Goal: Transaction & Acquisition: Purchase product/service

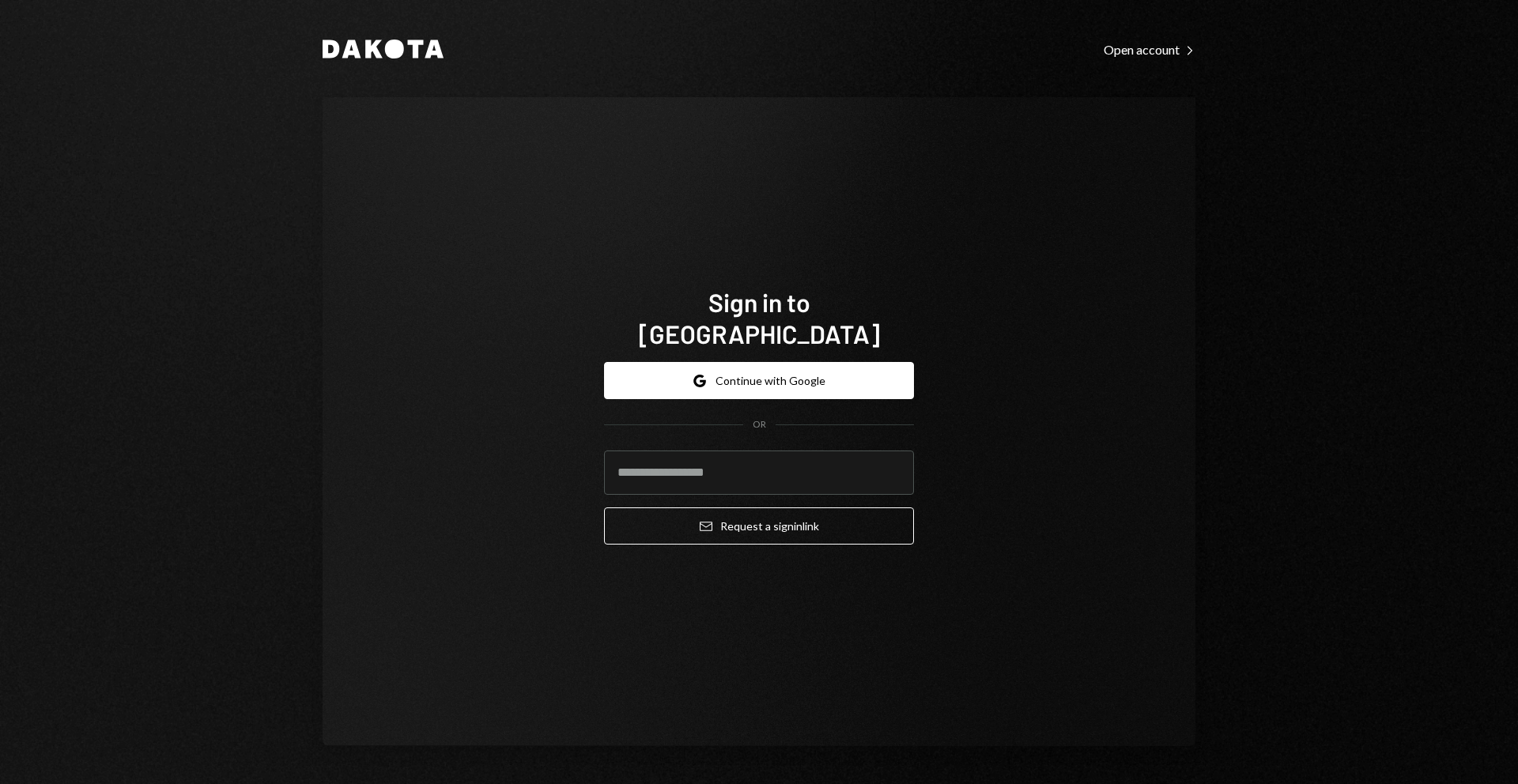
click at [773, 373] on button "Google Continue with Google" at bounding box center [759, 380] width 310 height 37
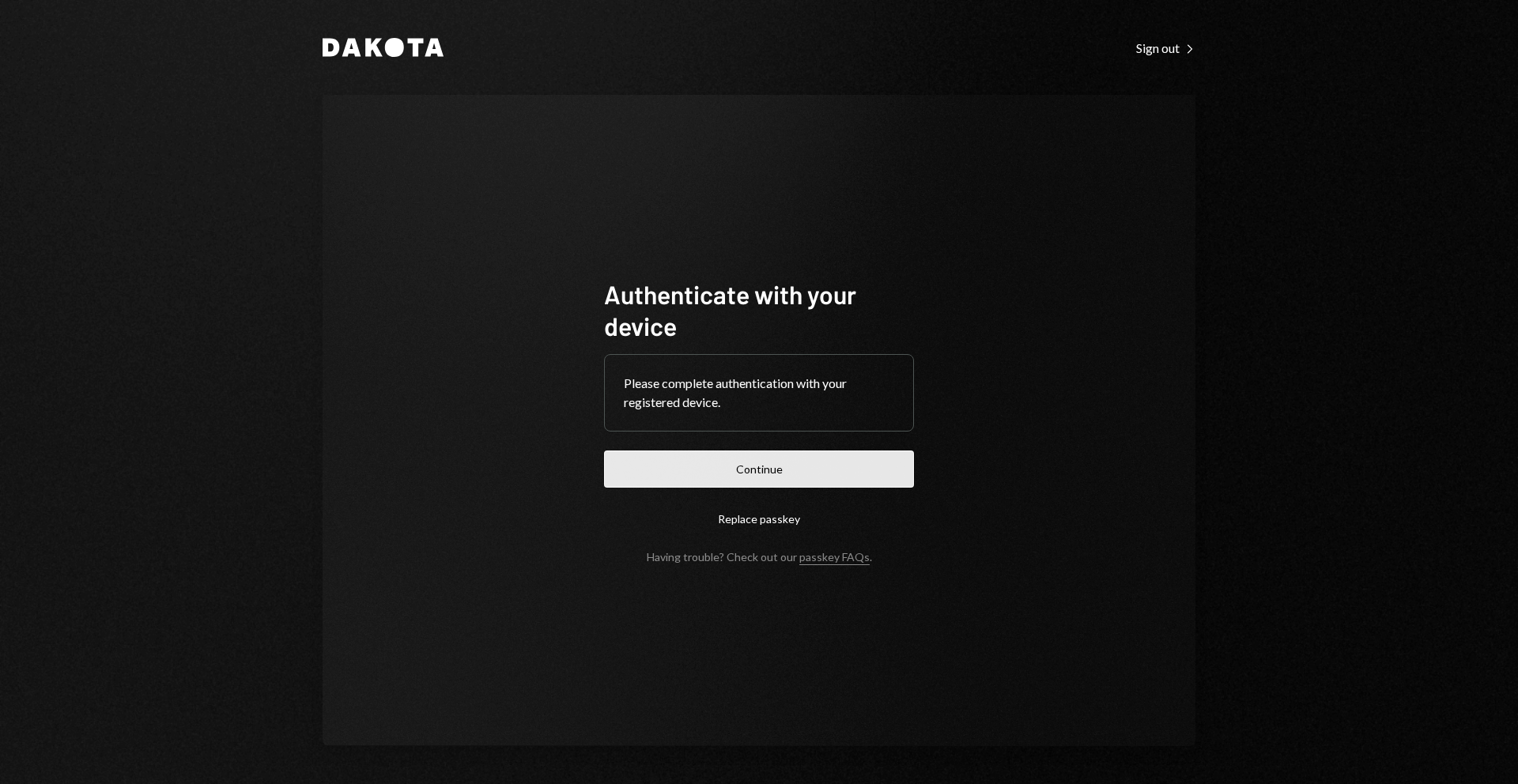
click at [788, 460] on button "Continue" at bounding box center [759, 468] width 310 height 37
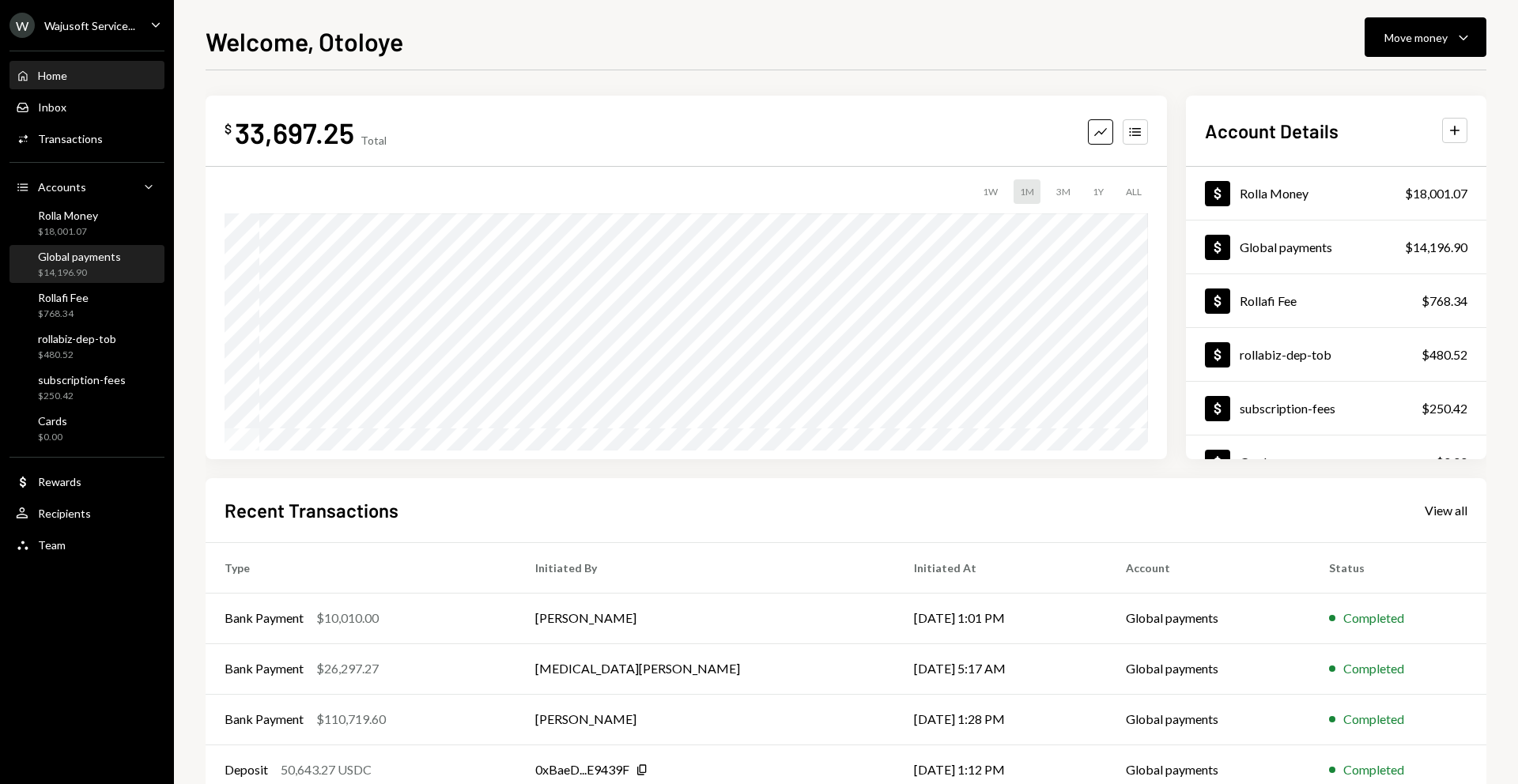
click at [96, 281] on div "Global payments $14,196.90" at bounding box center [87, 265] width 142 height 37
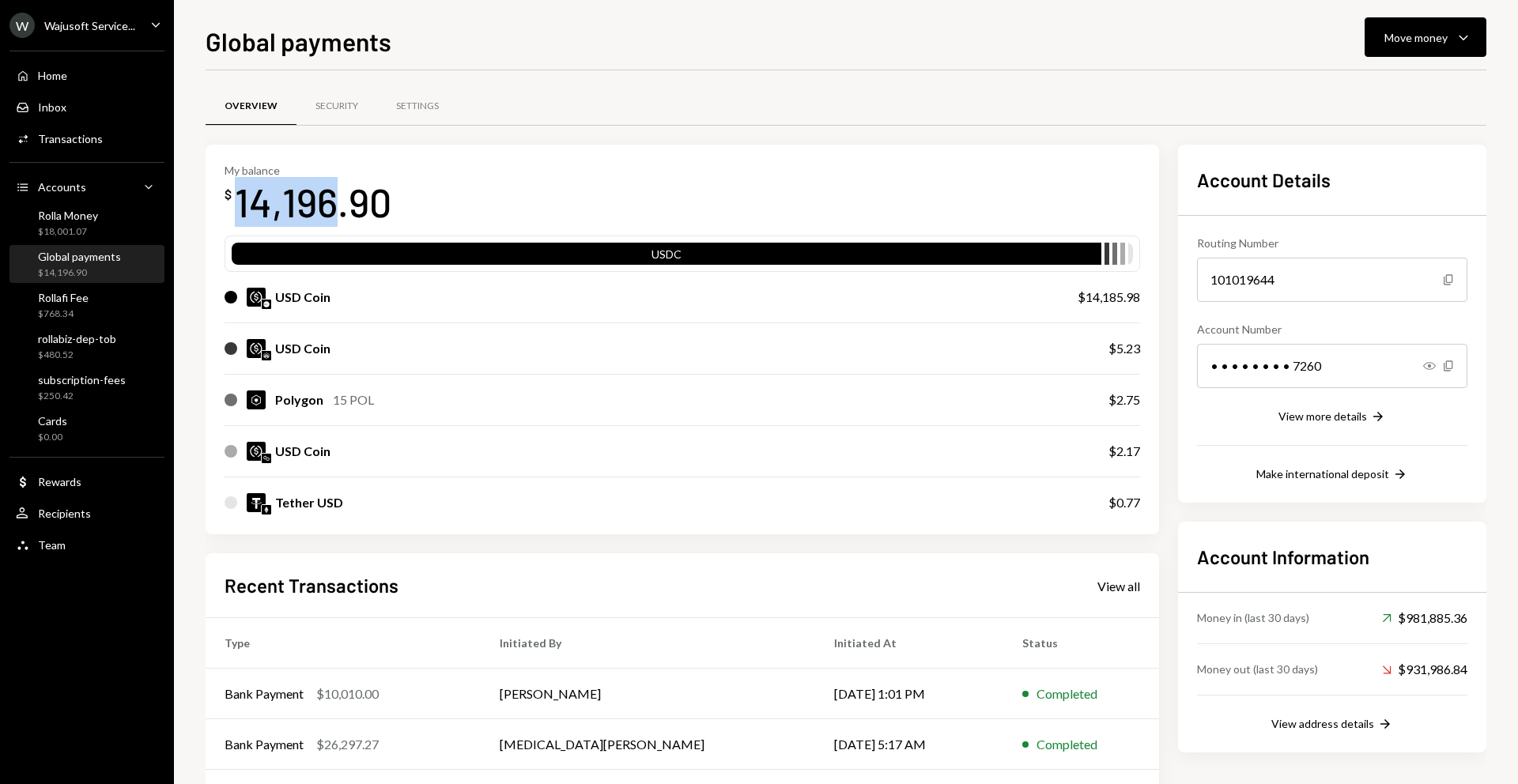
drag, startPoint x: 337, startPoint y: 203, endPoint x: 231, endPoint y: 203, distance: 106.0
click at [231, 203] on div "$ 14,196.90" at bounding box center [308, 202] width 167 height 50
copy div "14,196"
click at [531, 176] on div "My balance $ 14,196.90" at bounding box center [683, 195] width 916 height 63
click at [431, 303] on div "USD Coin" at bounding box center [635, 297] width 821 height 19
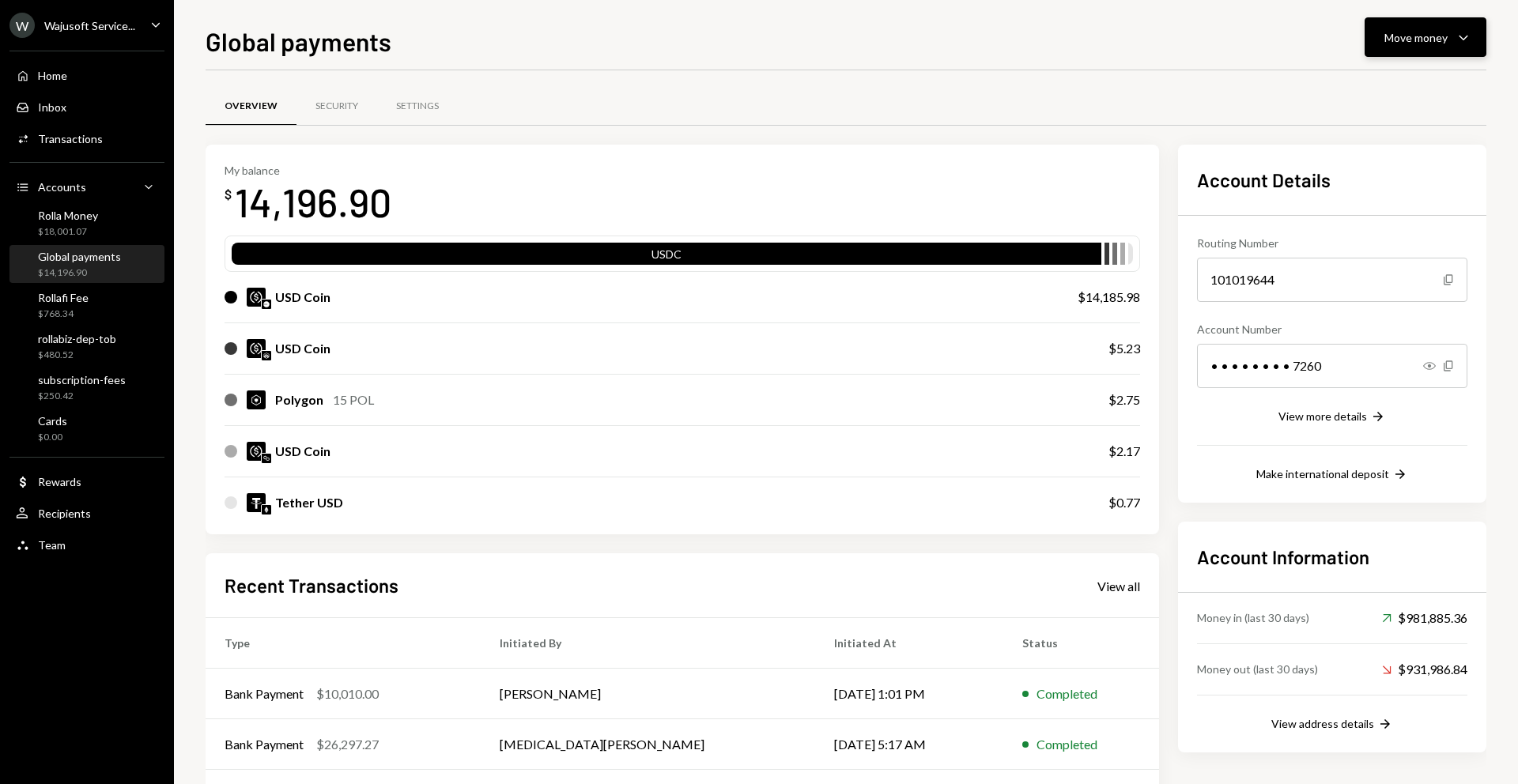
click at [1408, 47] on button "Move money Caret Down" at bounding box center [1426, 37] width 122 height 39
click at [1421, 37] on div "Move money" at bounding box center [1416, 38] width 63 height 17
click at [1396, 47] on button "Move money Caret Down" at bounding box center [1426, 37] width 122 height 39
click at [1363, 83] on div "Send" at bounding box center [1413, 85] width 115 height 17
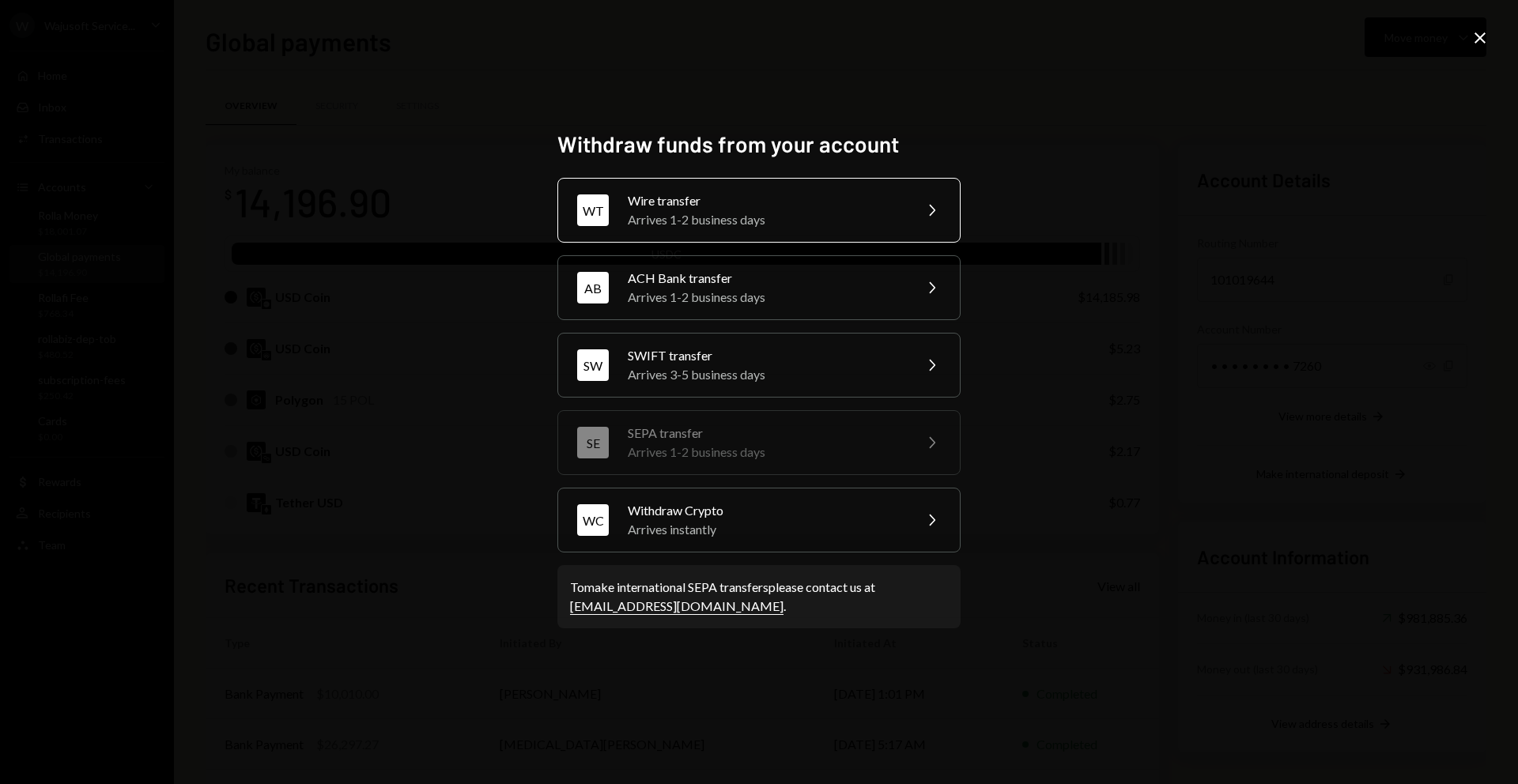
click at [821, 194] on div "Wire transfer" at bounding box center [765, 200] width 275 height 19
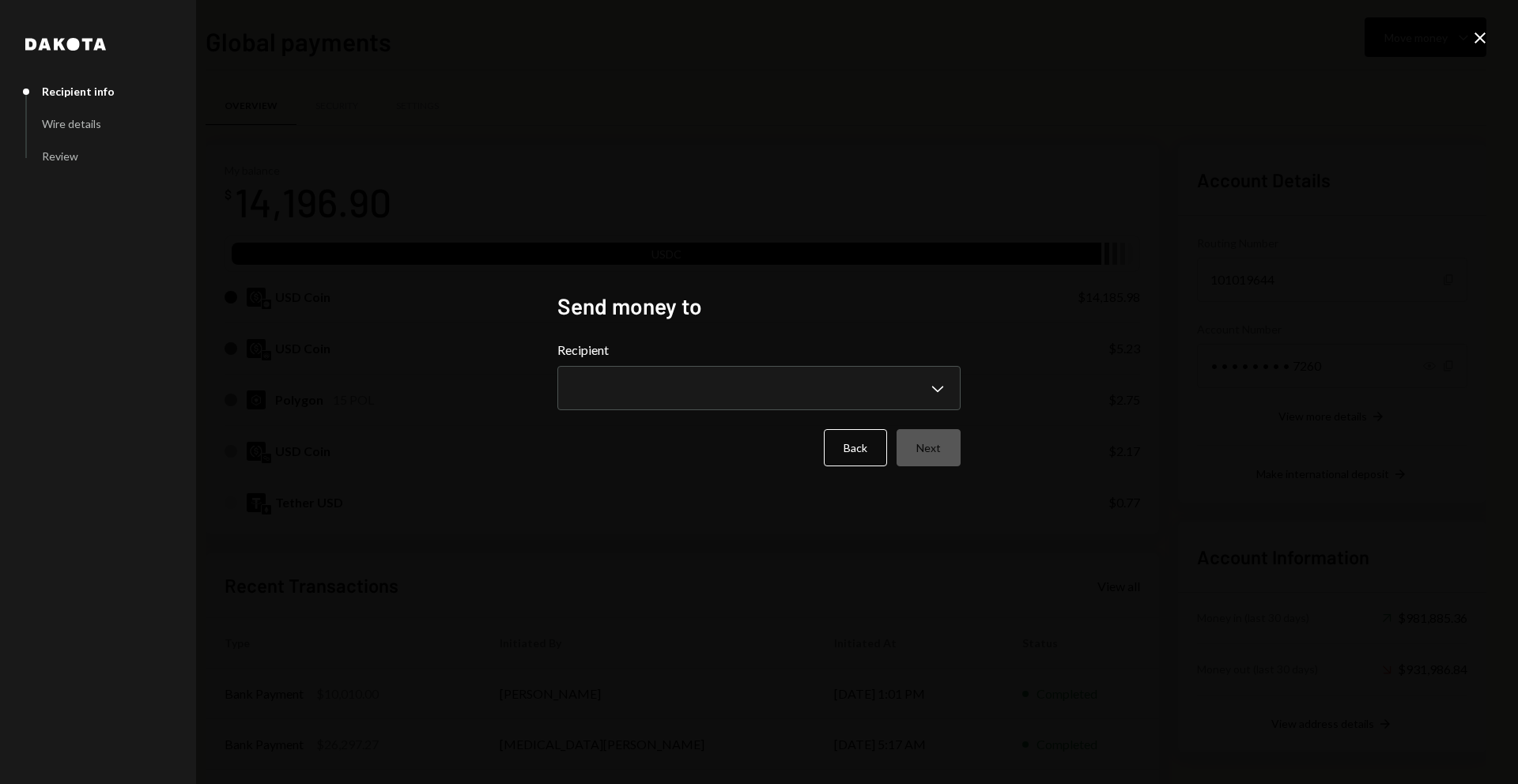
click at [739, 362] on div "**********" at bounding box center [759, 375] width 404 height 69
click at [734, 383] on body "W Wajusoft Service... Caret Down Home Home Inbox Inbox Activities Transactions …" at bounding box center [759, 392] width 1518 height 784
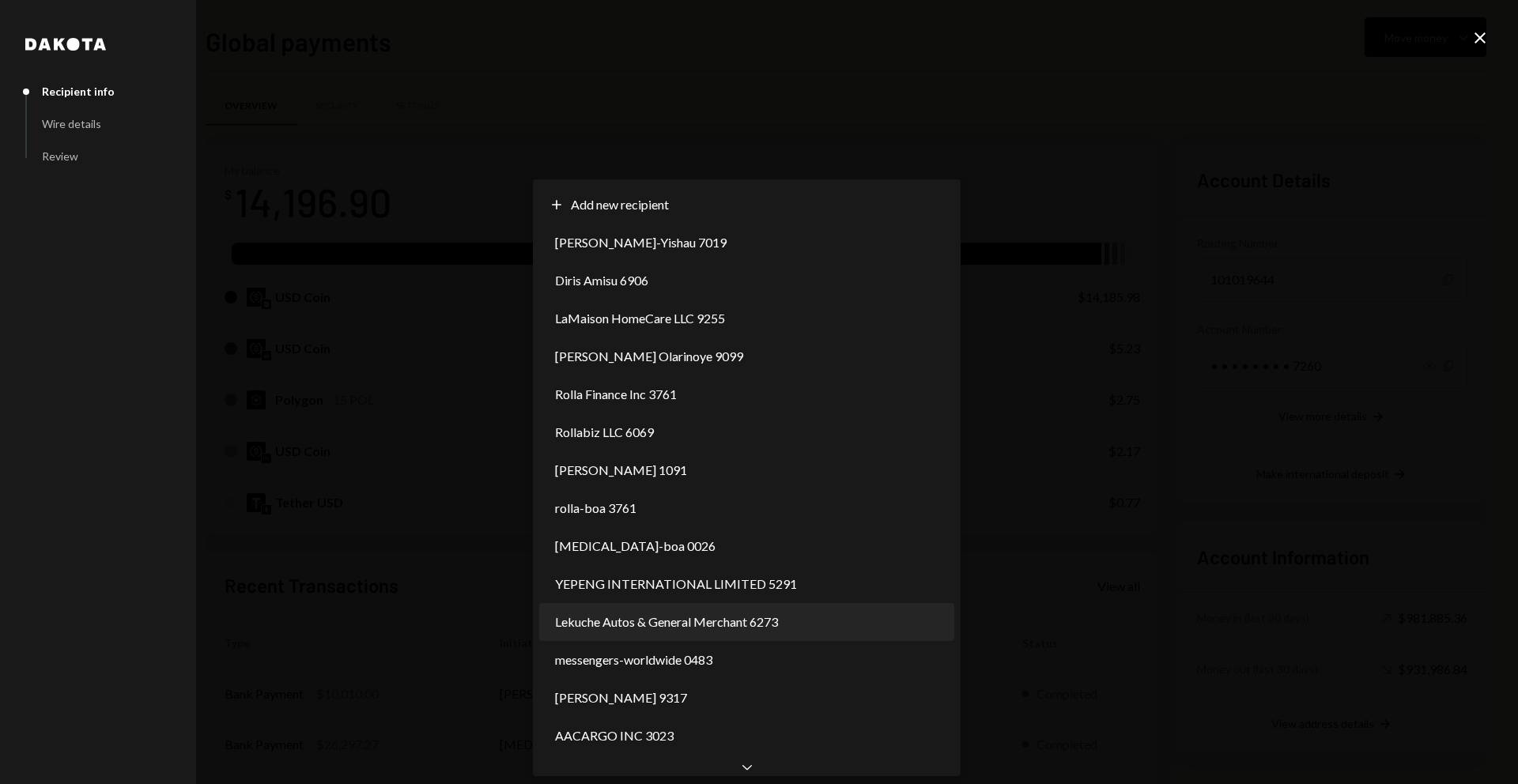
select select "**********"
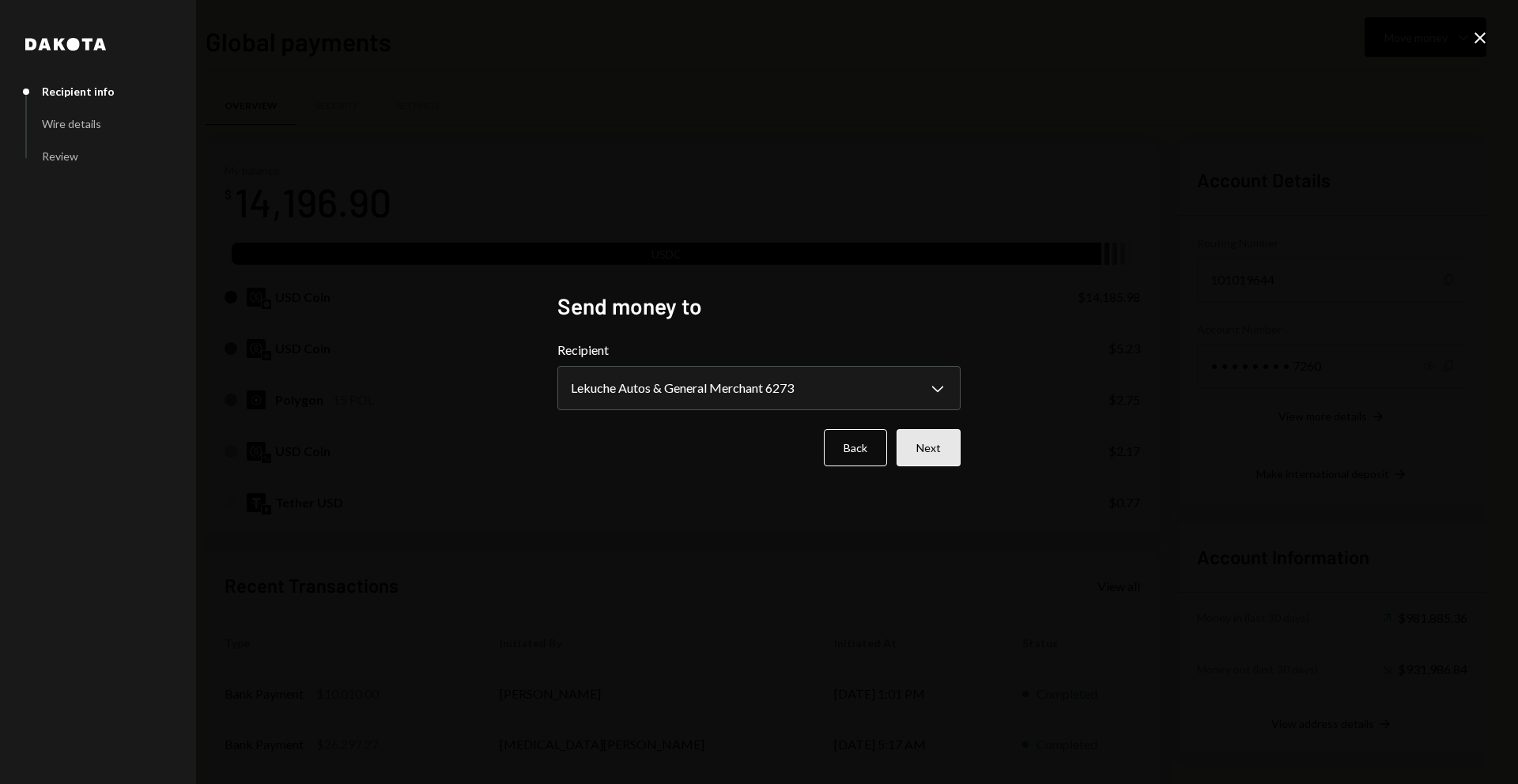
click at [934, 431] on button "Next" at bounding box center [928, 448] width 64 height 37
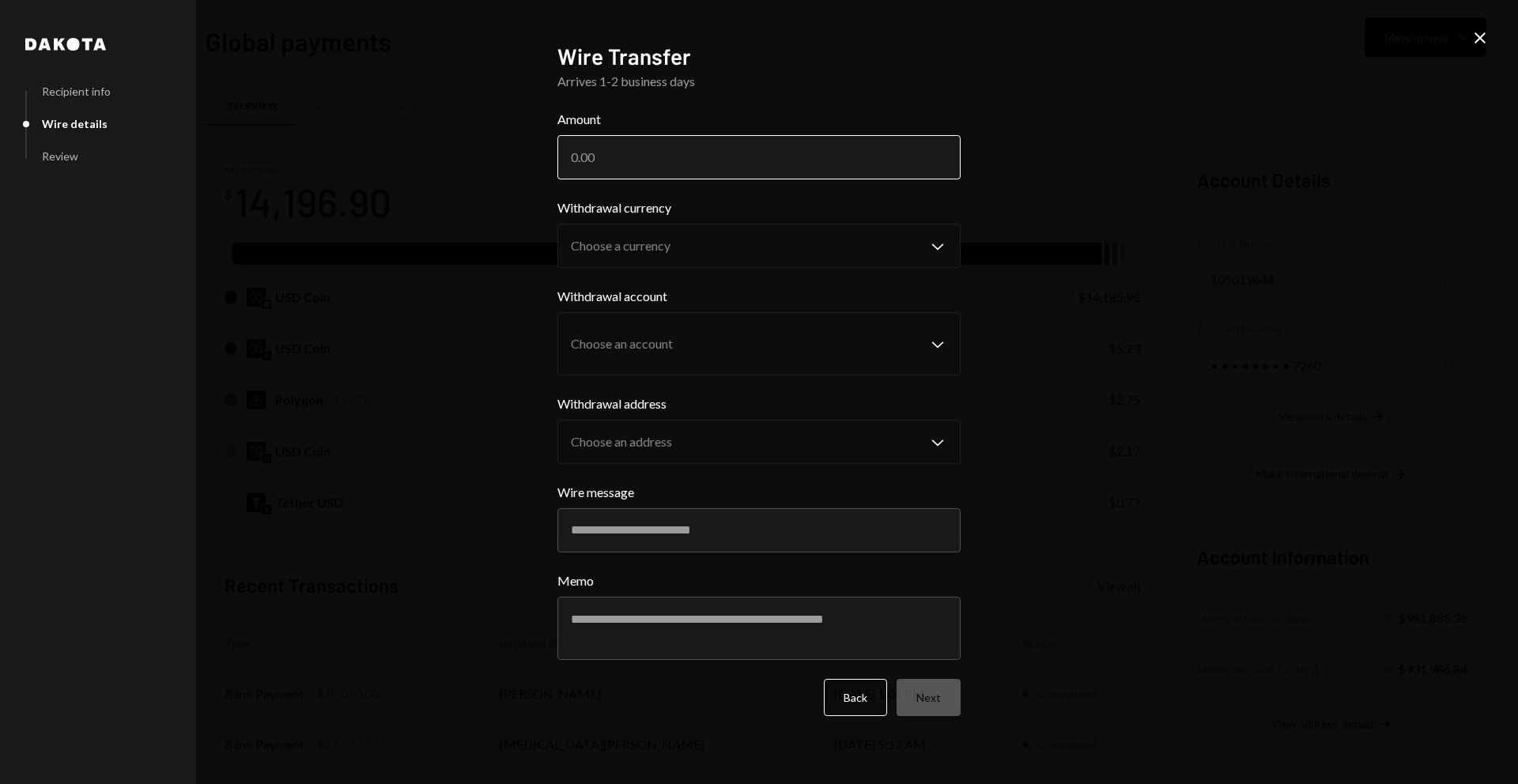
click at [664, 152] on input "Amount" at bounding box center [759, 157] width 404 height 44
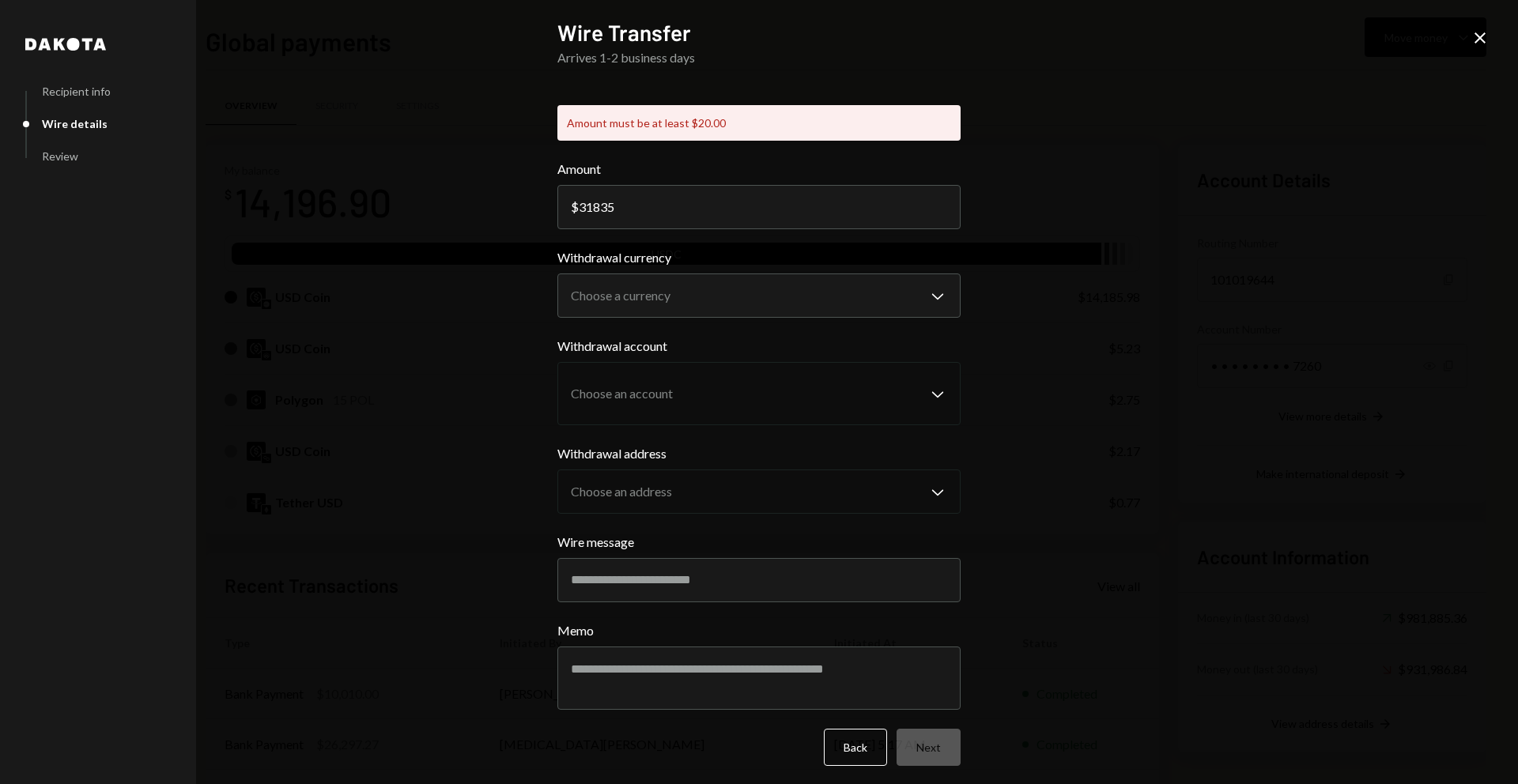
type input "31835"
click at [1115, 276] on div "**********" at bounding box center [759, 392] width 1518 height 784
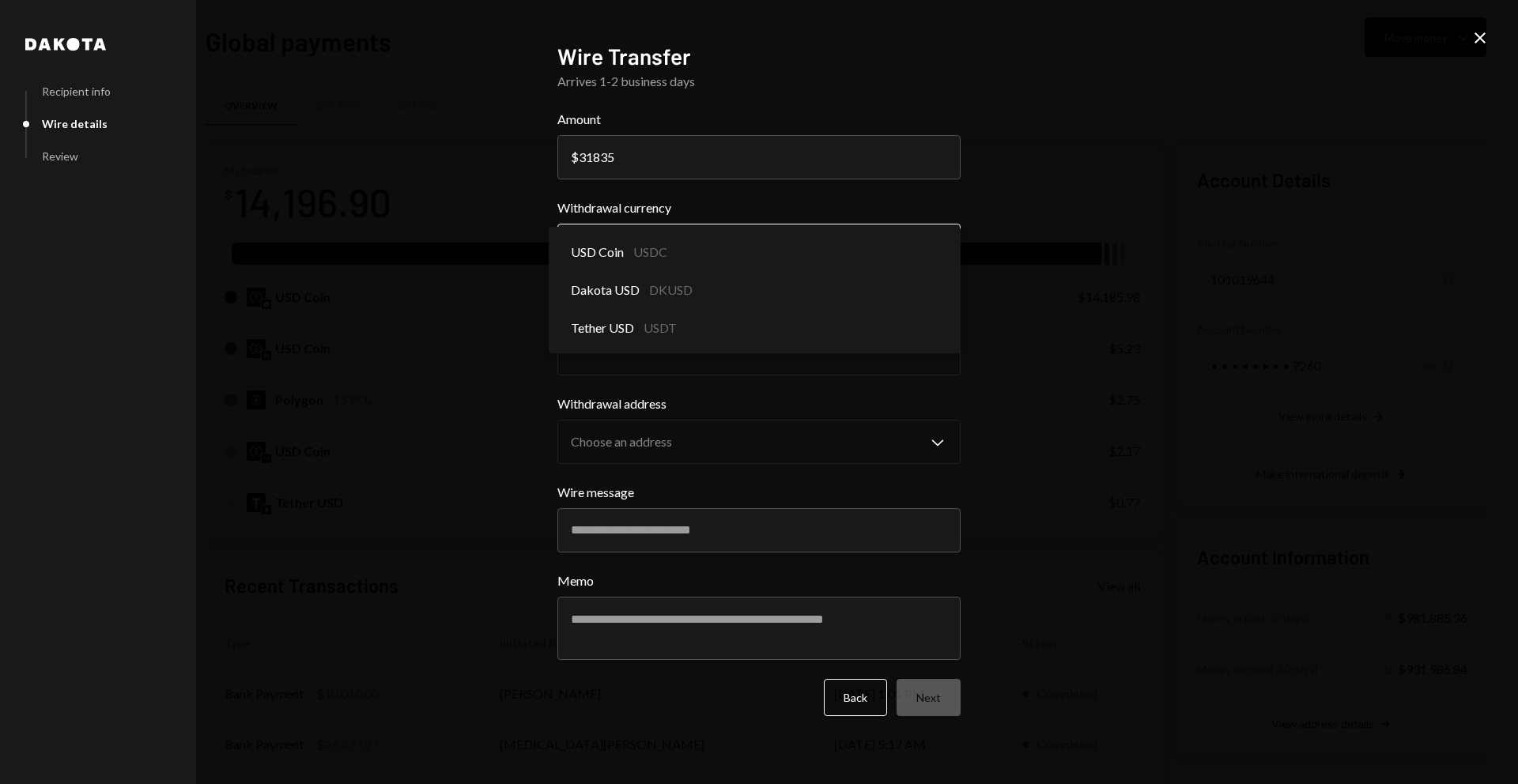
click at [824, 250] on body "W Wajusoft Service... Caret Down Home Home Inbox Inbox Activities Transactions …" at bounding box center [759, 392] width 1518 height 784
select select "****"
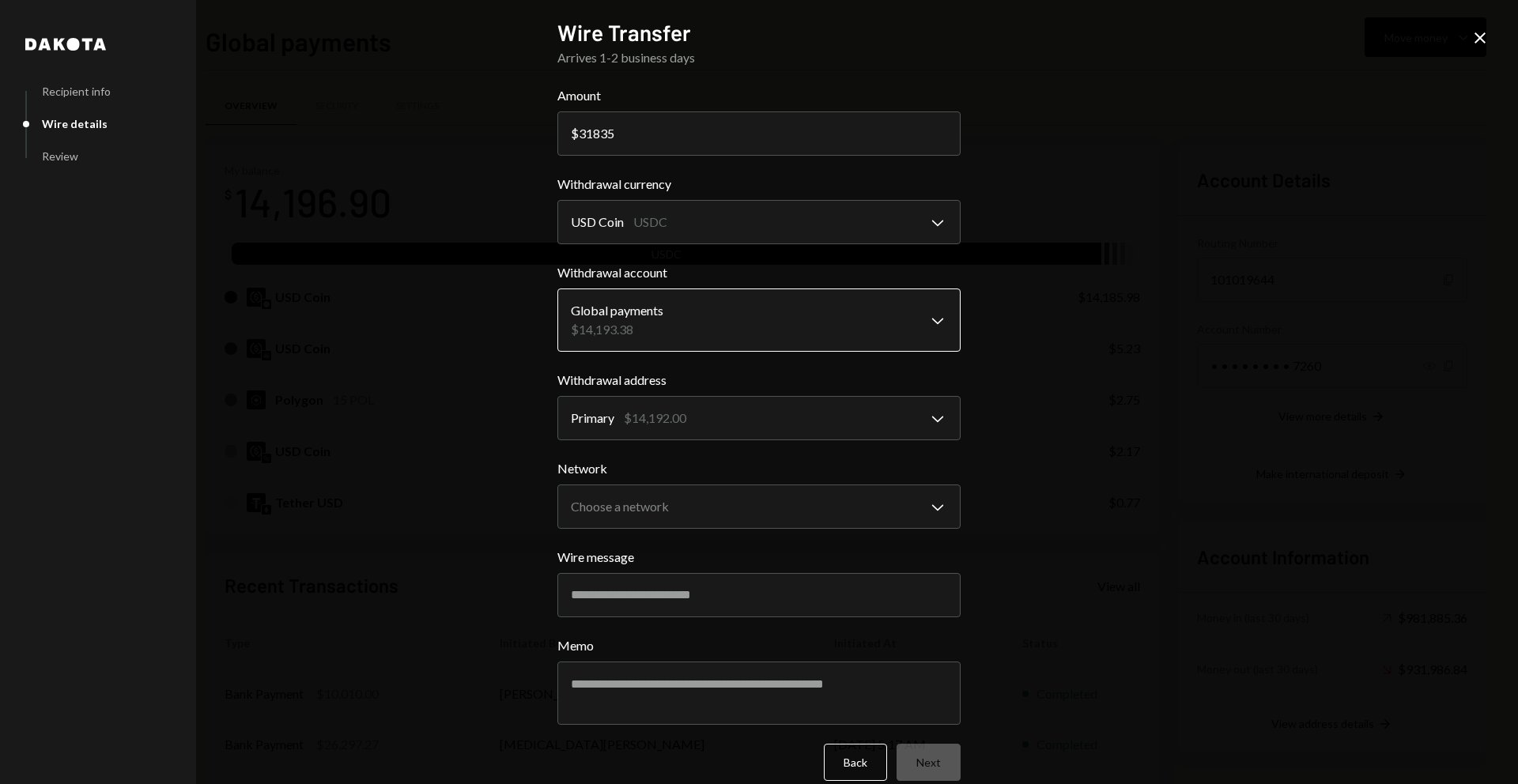
click at [750, 325] on body "W Wajusoft Service... Caret Down Home Home Inbox Inbox Activities Transactions …" at bounding box center [759, 392] width 1518 height 784
click at [820, 421] on body "W Wajusoft Service... Caret Down Home Home Inbox Inbox Activities Transactions …" at bounding box center [759, 392] width 1518 height 784
click at [879, 497] on body "W Wajusoft Service... Caret Down Home Home Inbox Inbox Activities Transactions …" at bounding box center [759, 392] width 1518 height 784
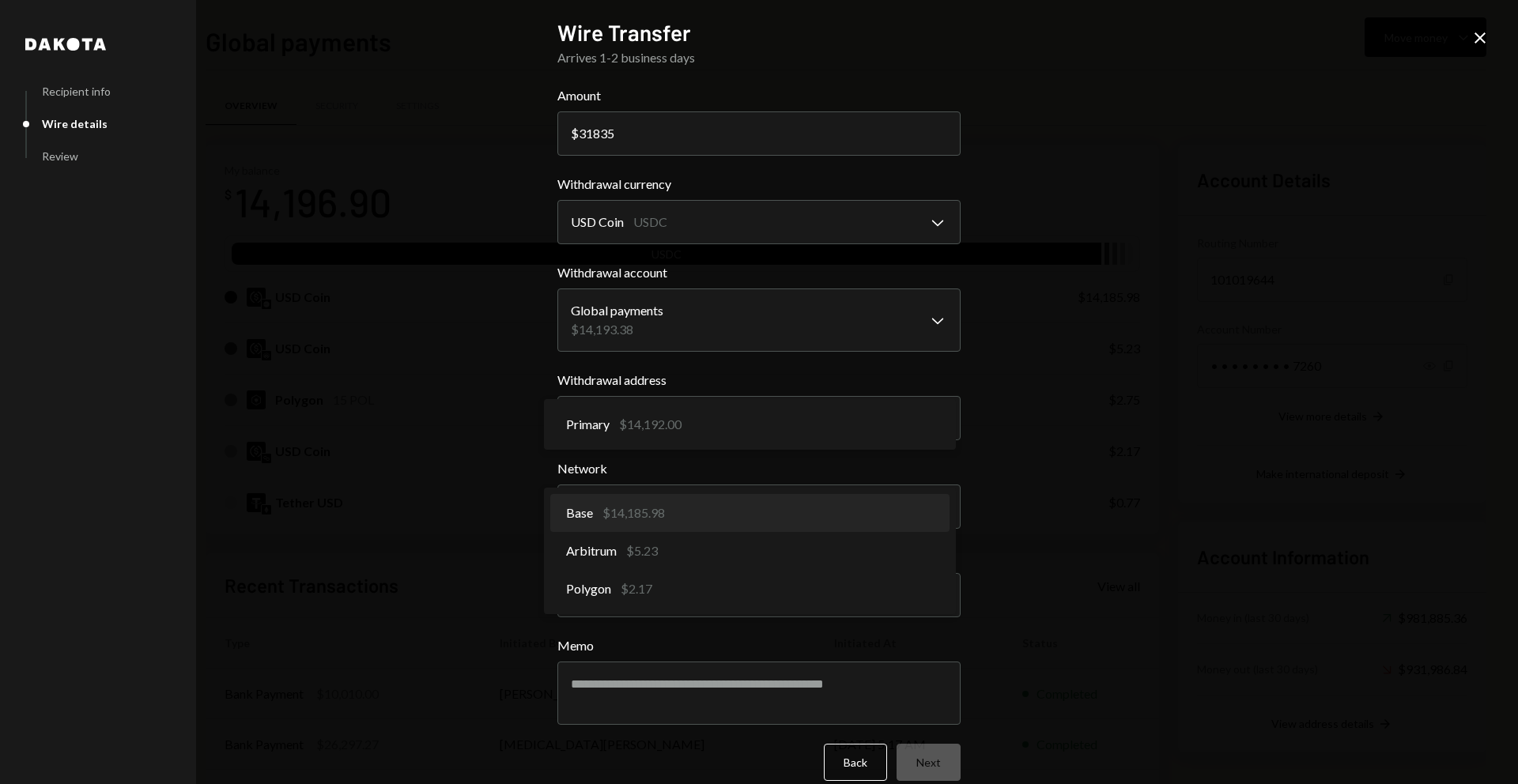
select select "**********"
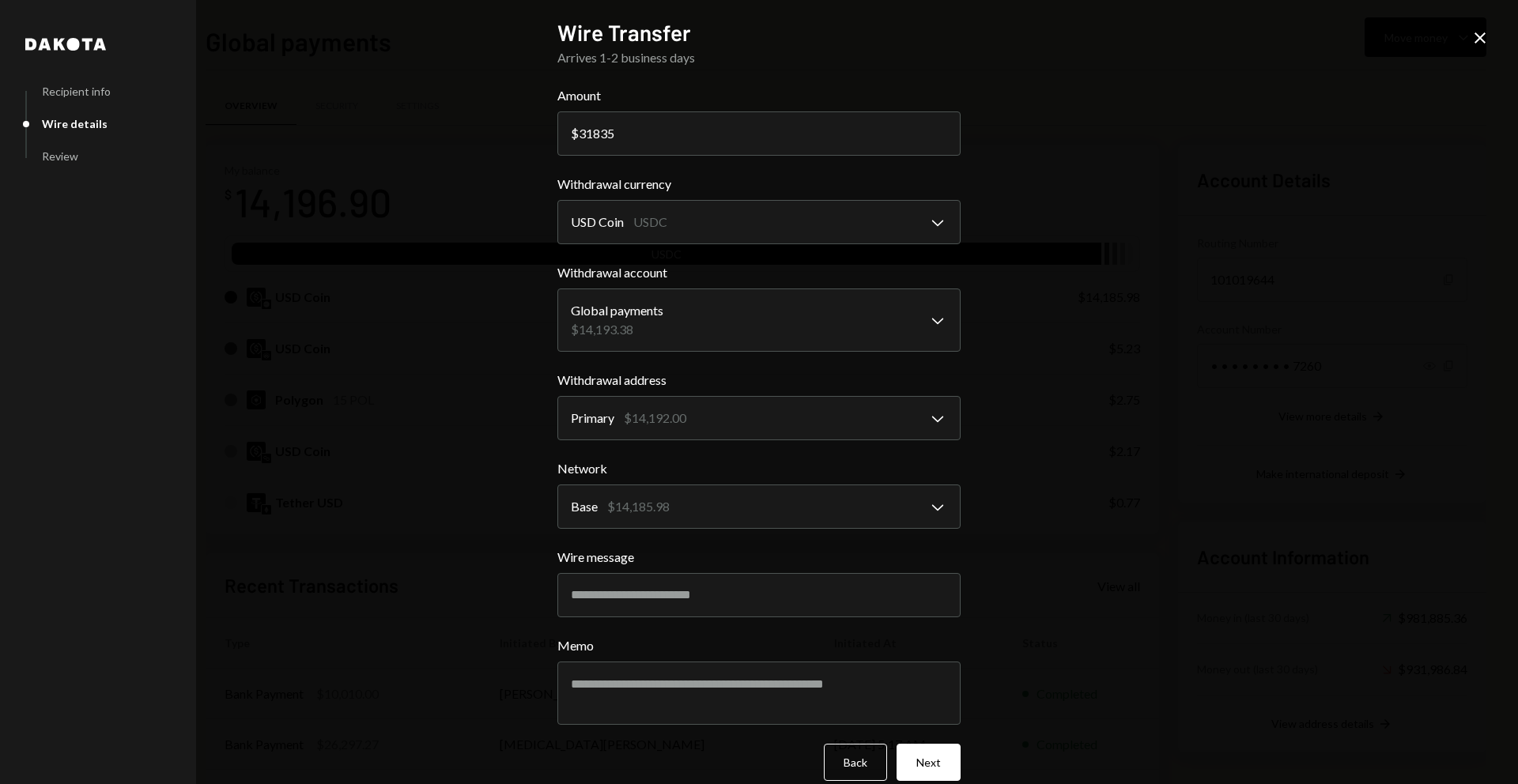
click at [690, 459] on label "Network" at bounding box center [759, 468] width 404 height 19
click at [1481, 37] on icon at bounding box center [1480, 38] width 11 height 11
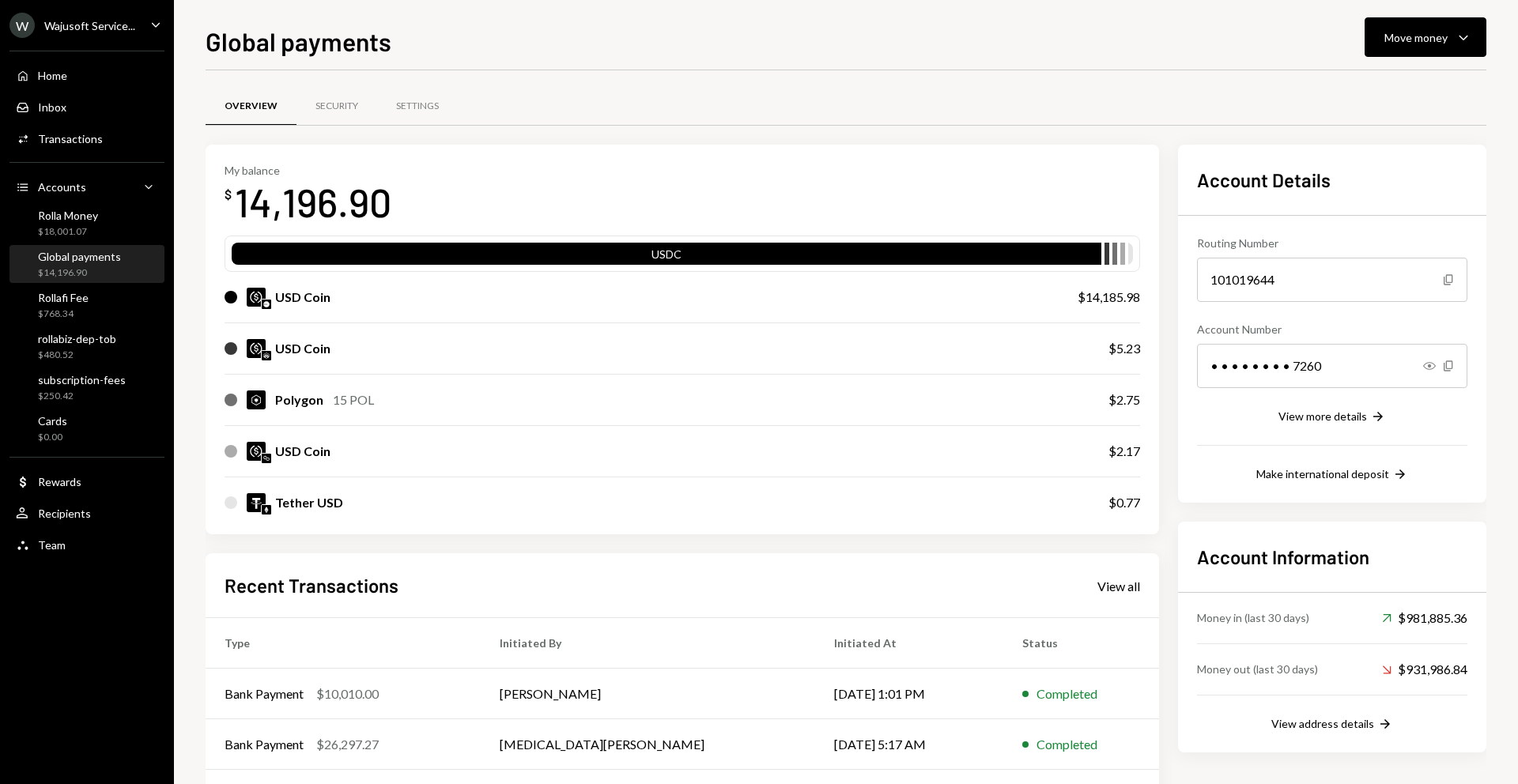
click at [84, 263] on div "Global payments $14,196.90" at bounding box center [79, 265] width 83 height 30
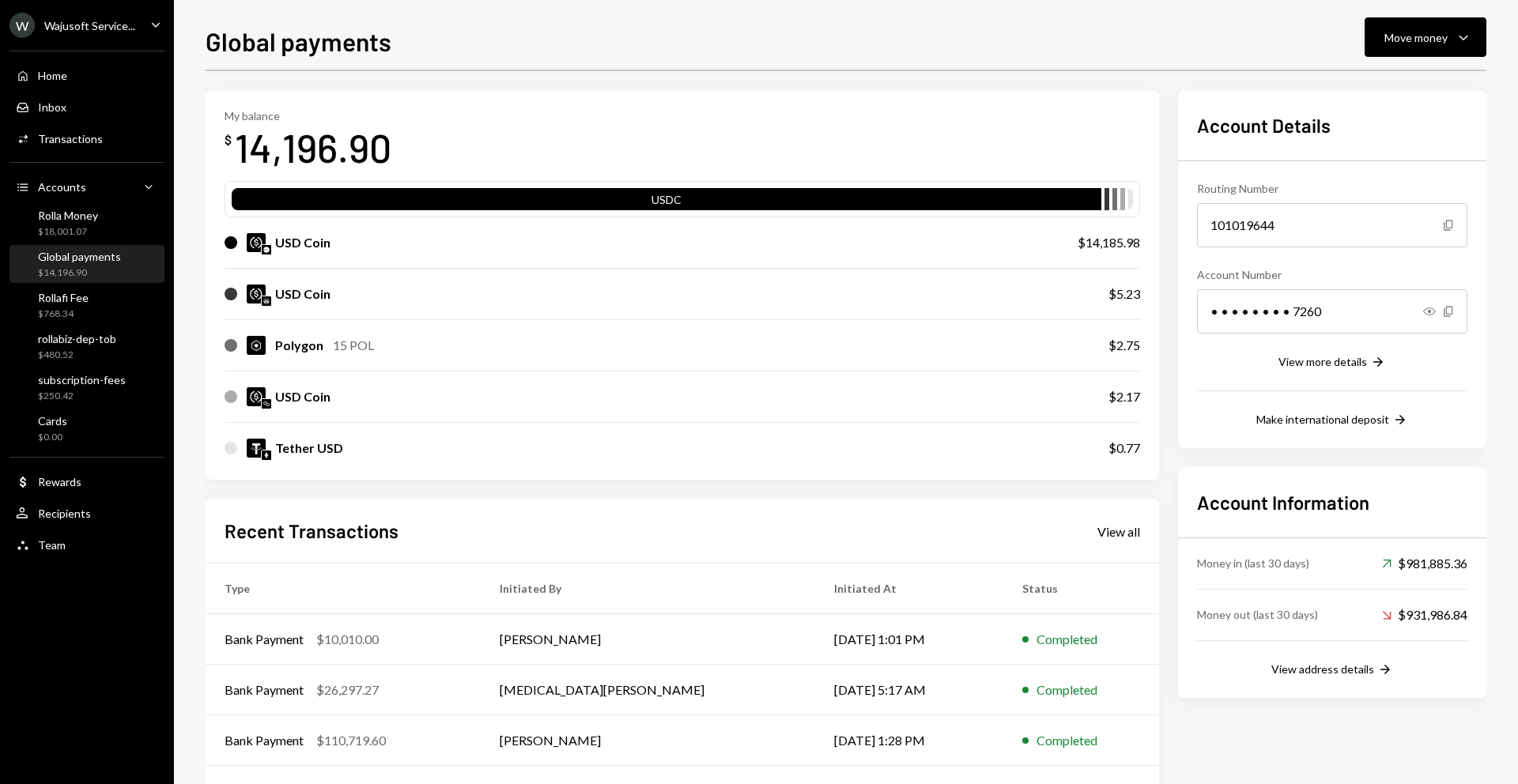
scroll to position [53, 0]
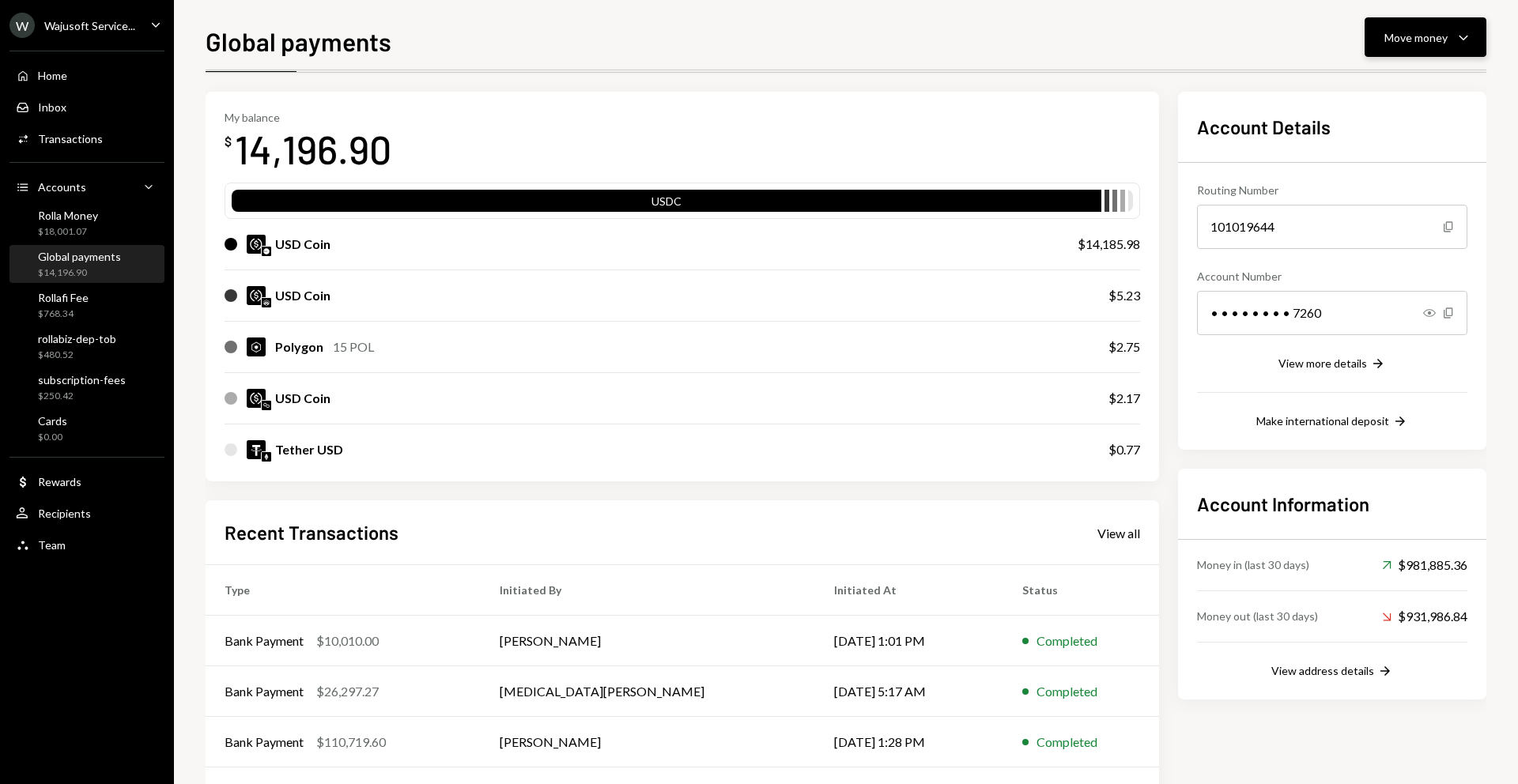
click at [1425, 48] on button "Move money Caret Down" at bounding box center [1426, 37] width 122 height 39
click at [1373, 149] on div "Deposit" at bounding box center [1413, 156] width 115 height 17
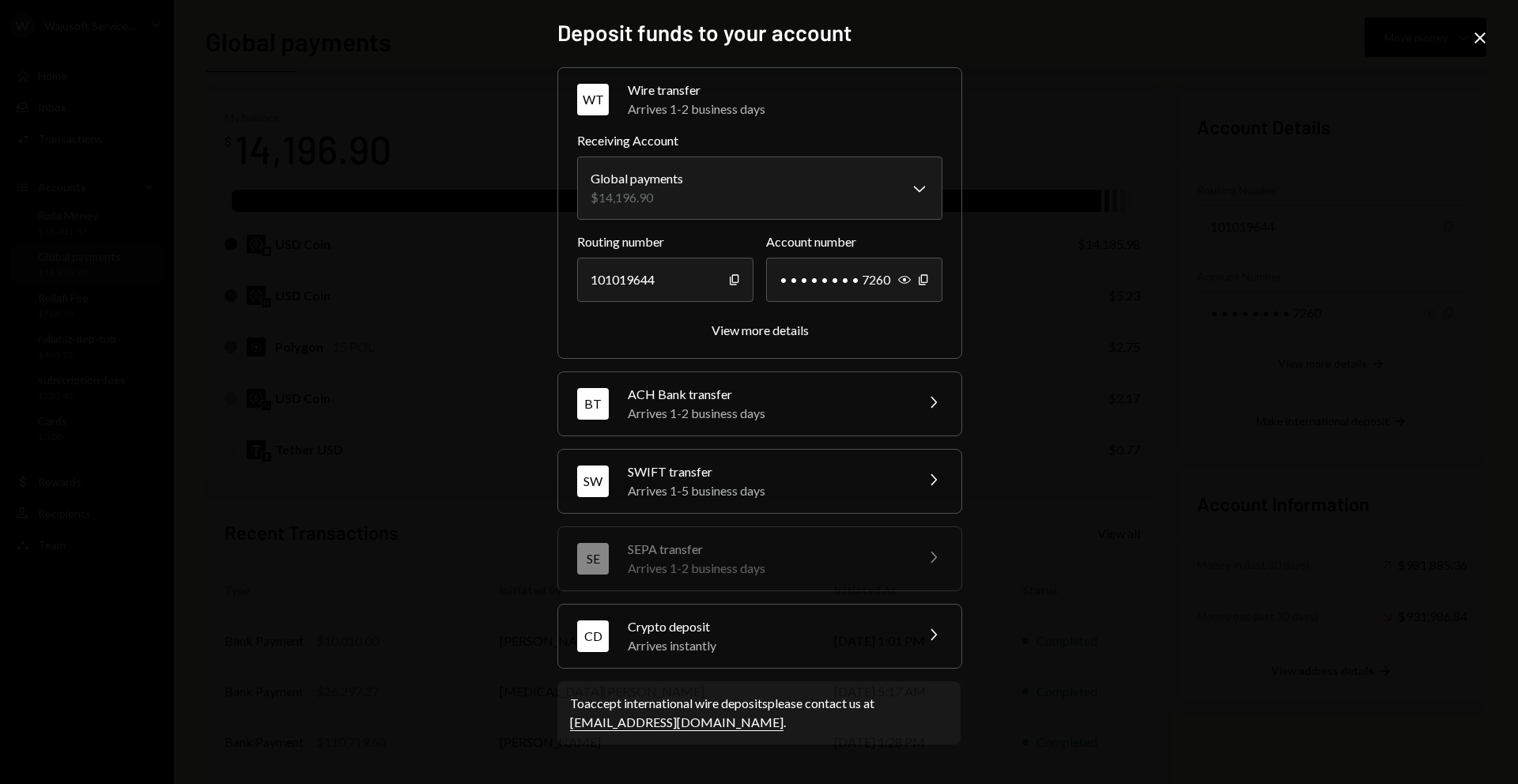
click at [722, 626] on div "Crypto deposit" at bounding box center [766, 626] width 277 height 19
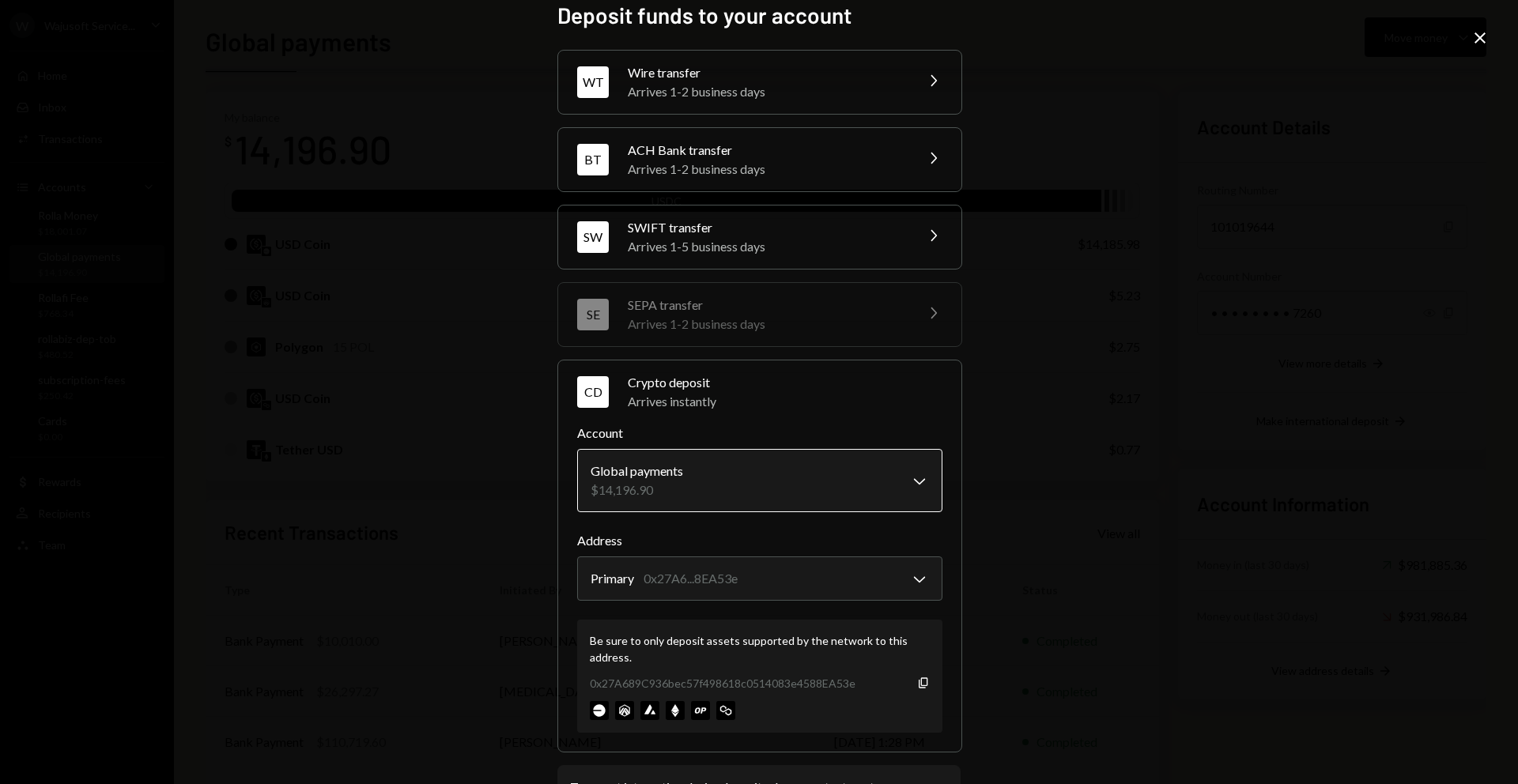
scroll to position [23, 0]
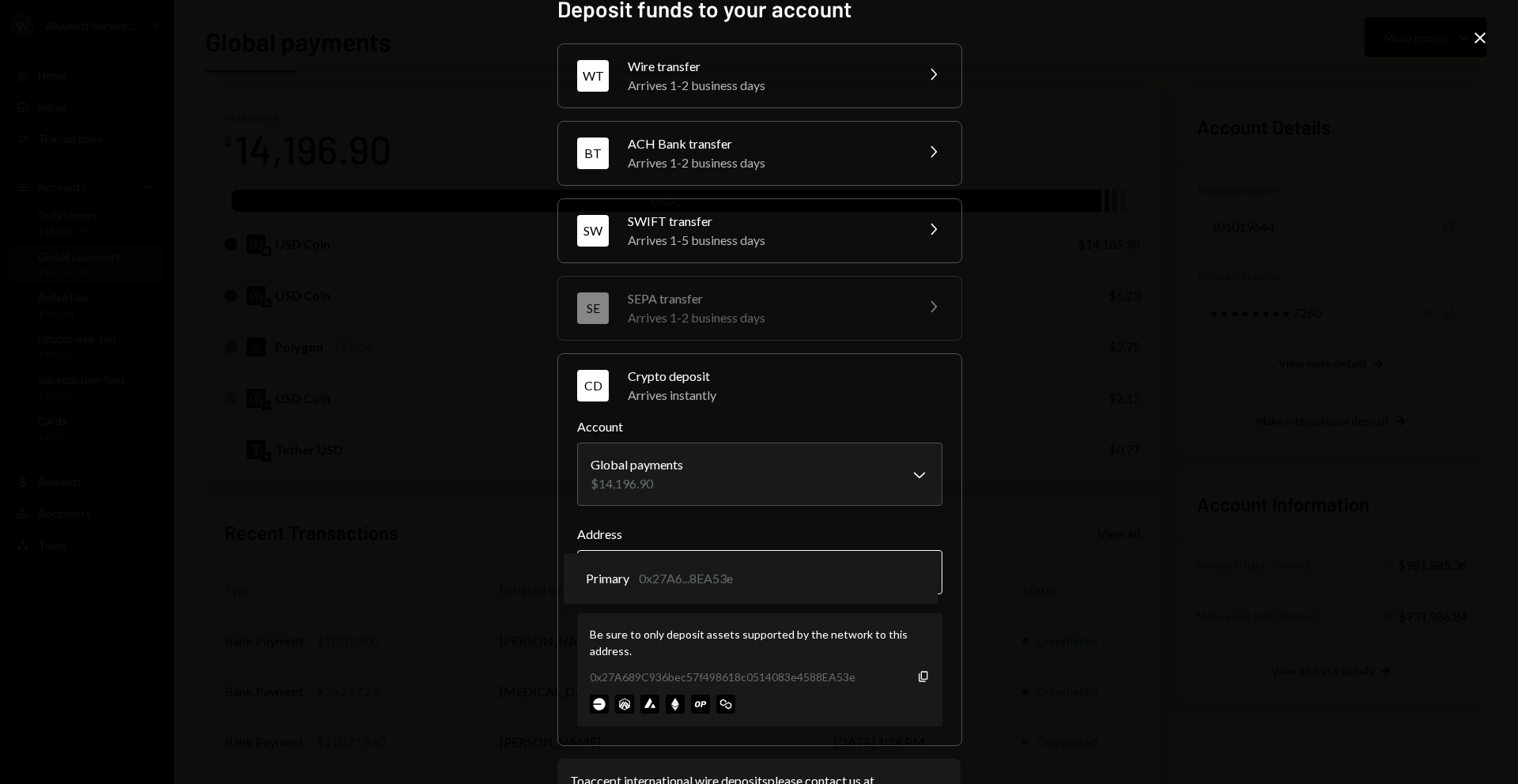
click at [875, 564] on body "W Wajusoft Service... Caret Down Home Home Inbox Inbox Activities Transactions …" at bounding box center [759, 392] width 1518 height 784
click at [1111, 358] on div "**********" at bounding box center [759, 392] width 1518 height 784
click at [918, 675] on icon "Copy" at bounding box center [923, 676] width 13 height 13
click at [1480, 30] on icon "Close" at bounding box center [1480, 38] width 19 height 19
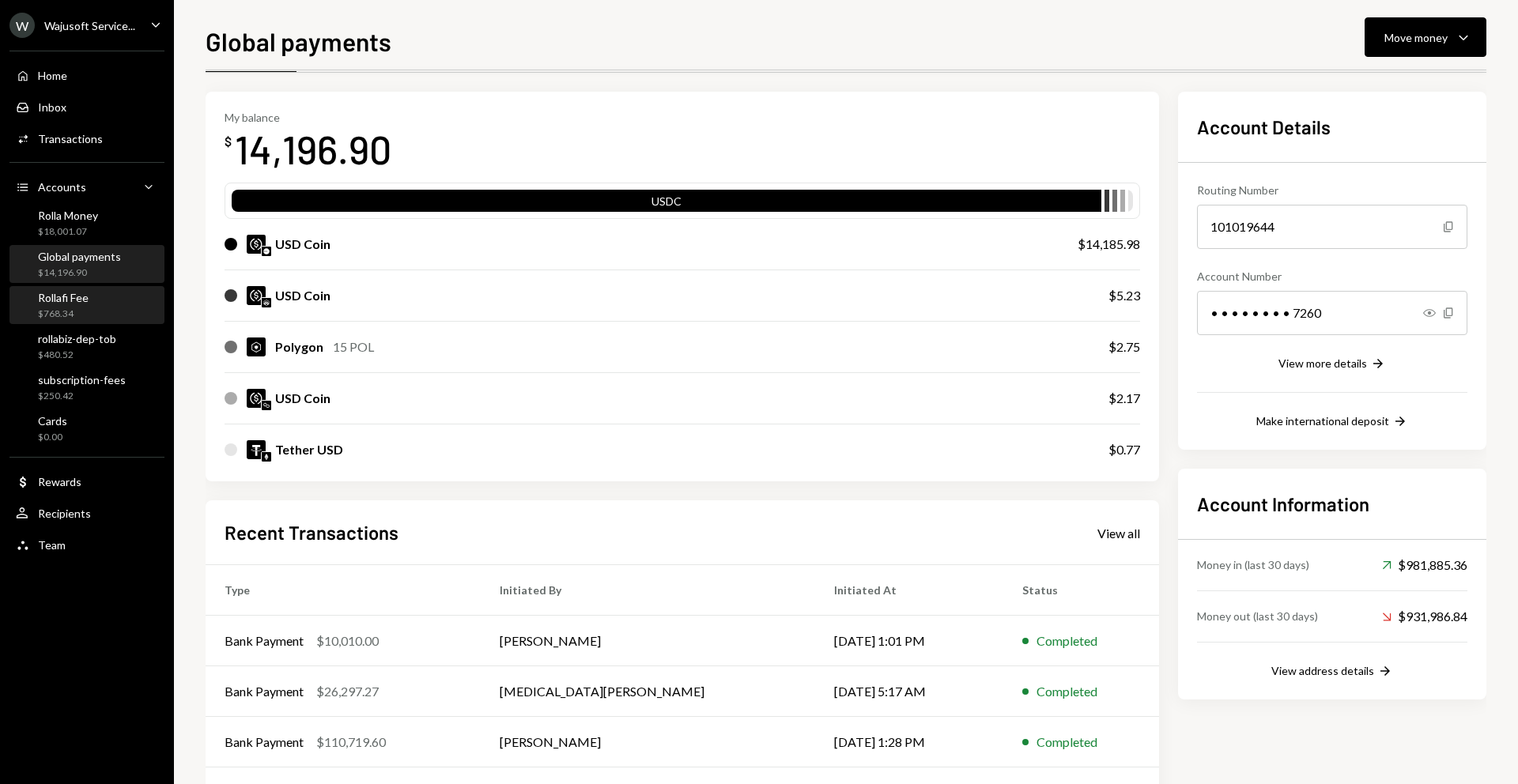
click at [65, 292] on div "Rollafi Fee" at bounding box center [63, 297] width 51 height 13
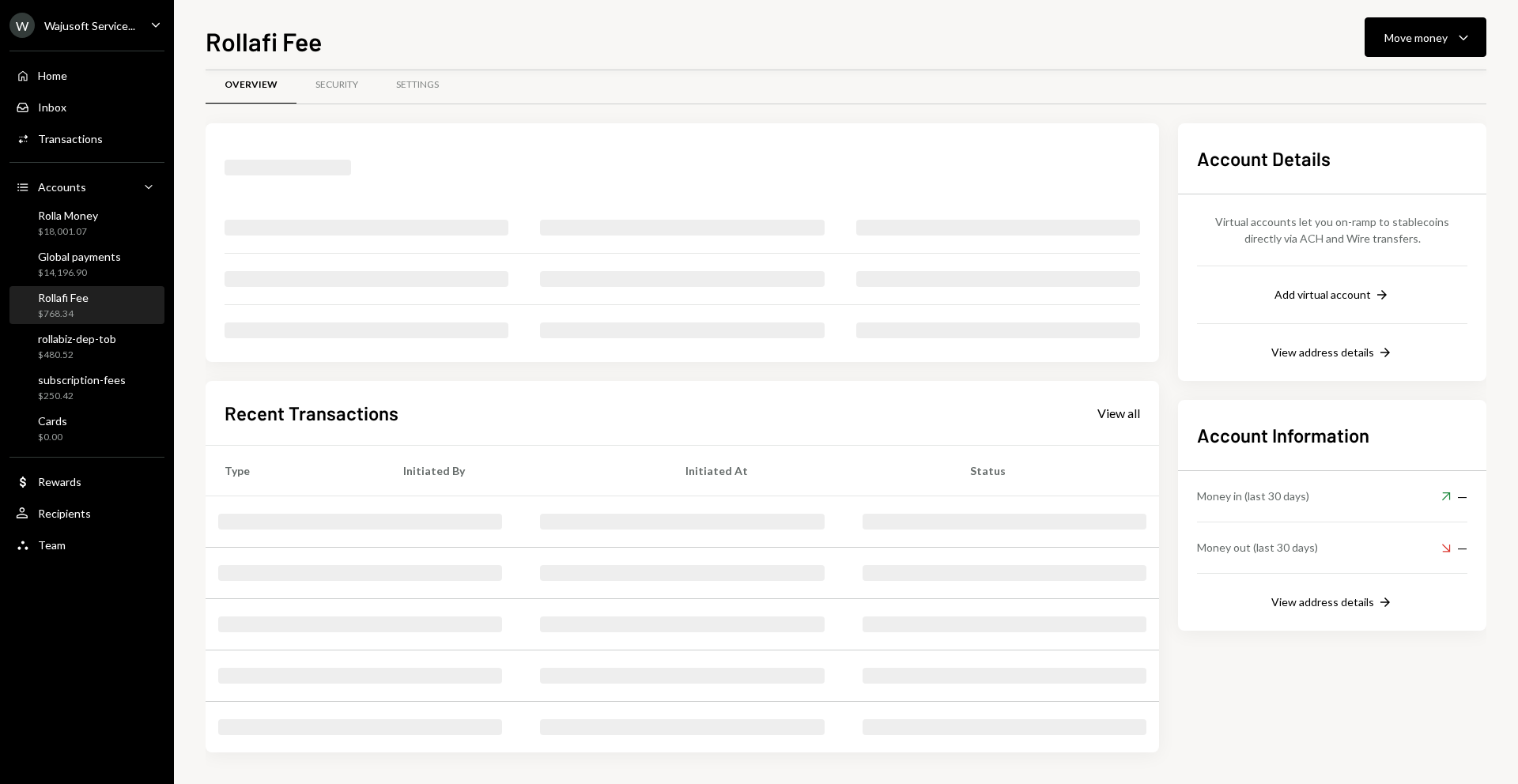
scroll to position [53, 0]
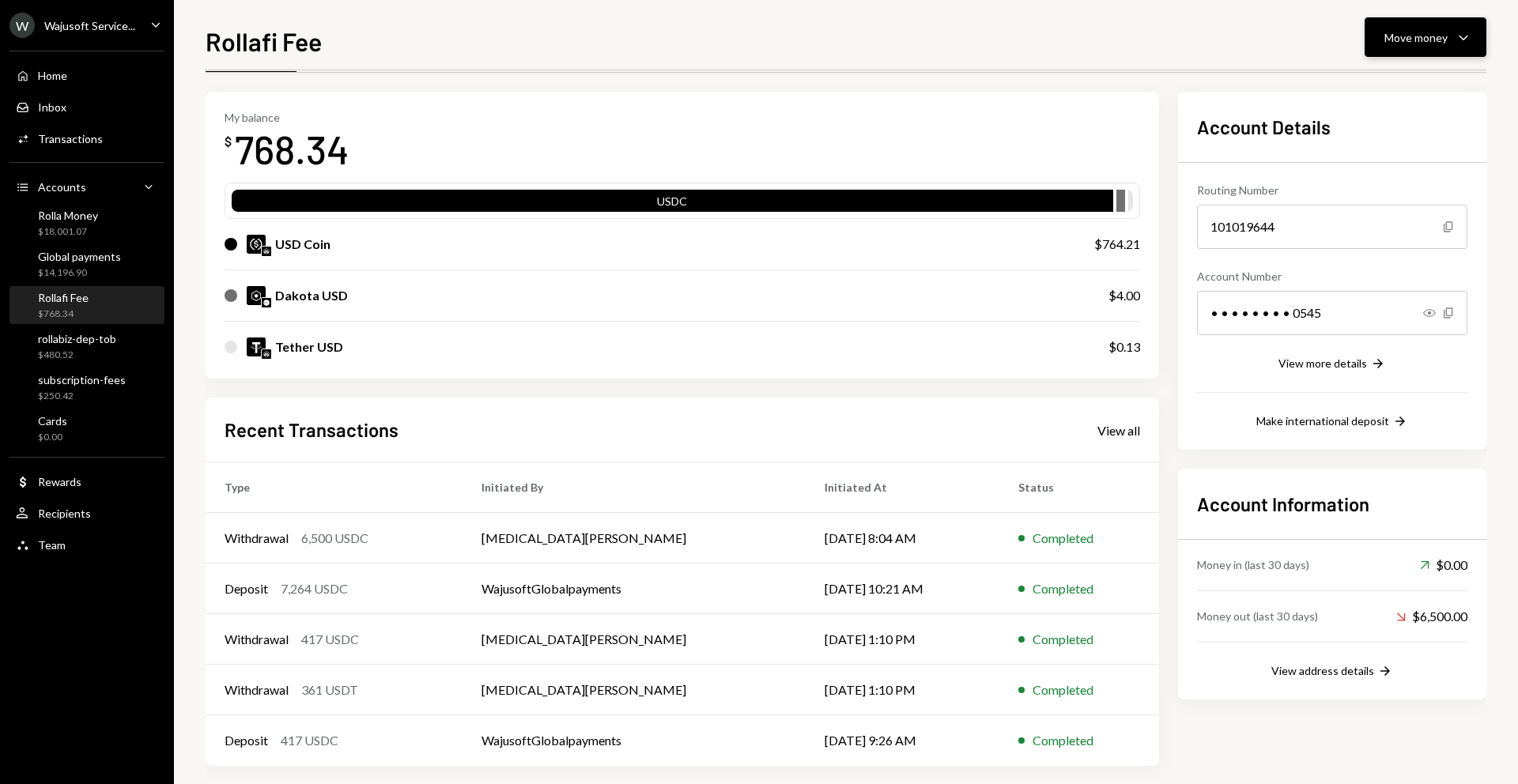
click at [1459, 42] on icon "Caret Down" at bounding box center [1464, 37] width 19 height 19
click at [1373, 154] on div "Deposit" at bounding box center [1413, 156] width 115 height 17
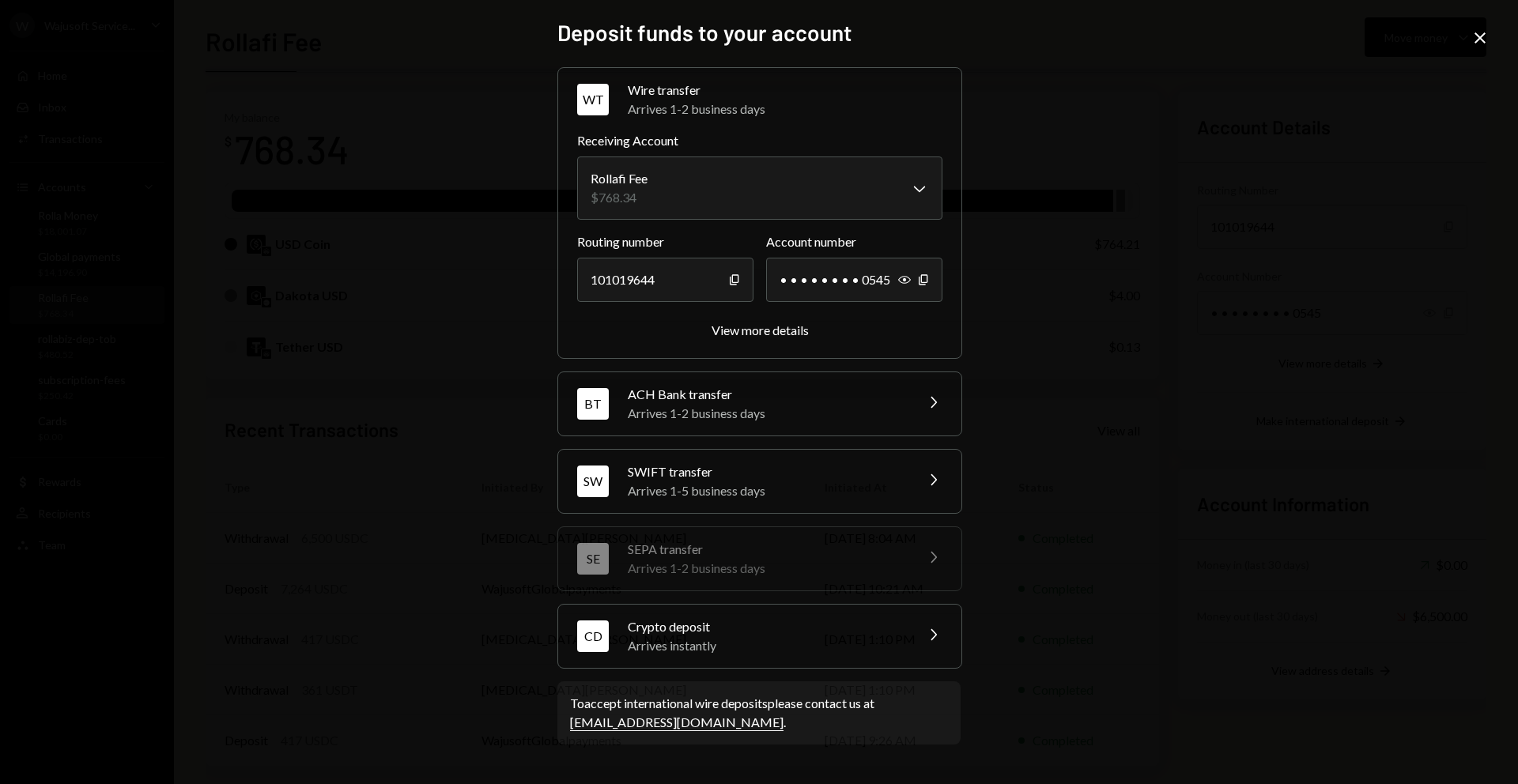
click at [837, 613] on div "CD Crypto deposit Arrives instantly Chevron Right" at bounding box center [759, 636] width 404 height 63
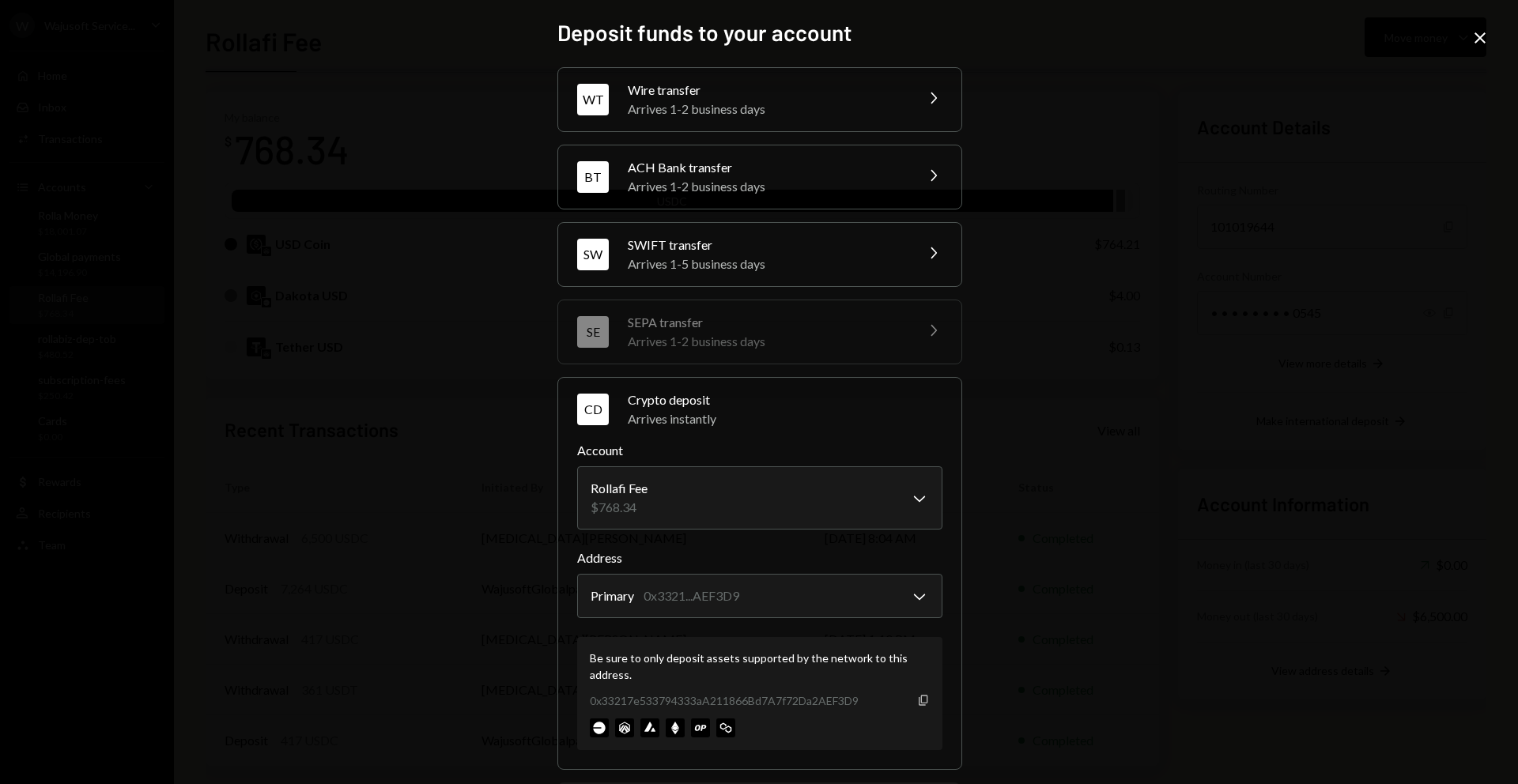
click at [919, 698] on icon "Copy" at bounding box center [923, 700] width 13 height 13
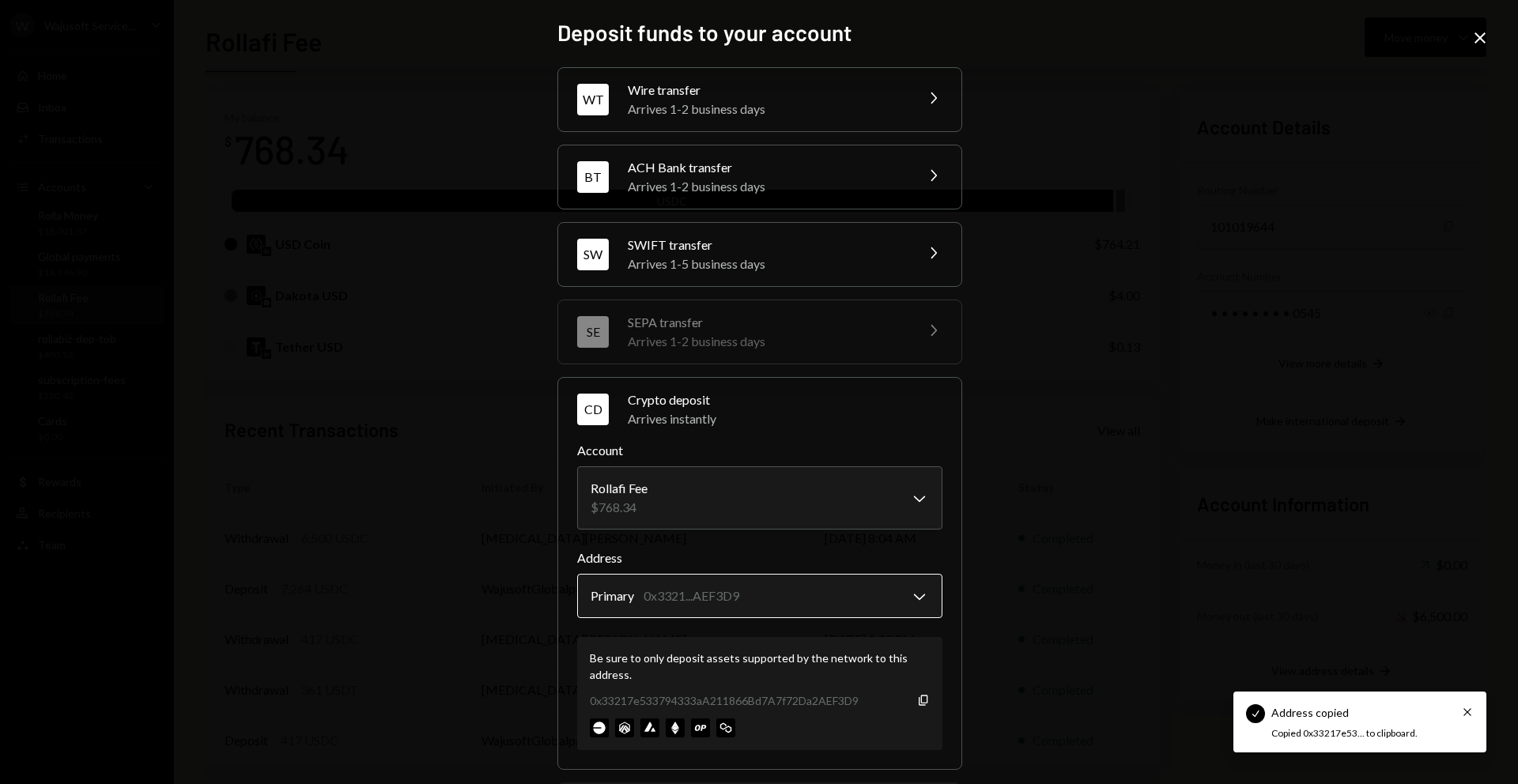
click at [735, 590] on body "Check Address copied Cross Copied 0x33217e53... to clipboard. W Wajusoft Servic…" at bounding box center [759, 392] width 1518 height 784
click at [1015, 485] on div "**********" at bounding box center [759, 392] width 1518 height 784
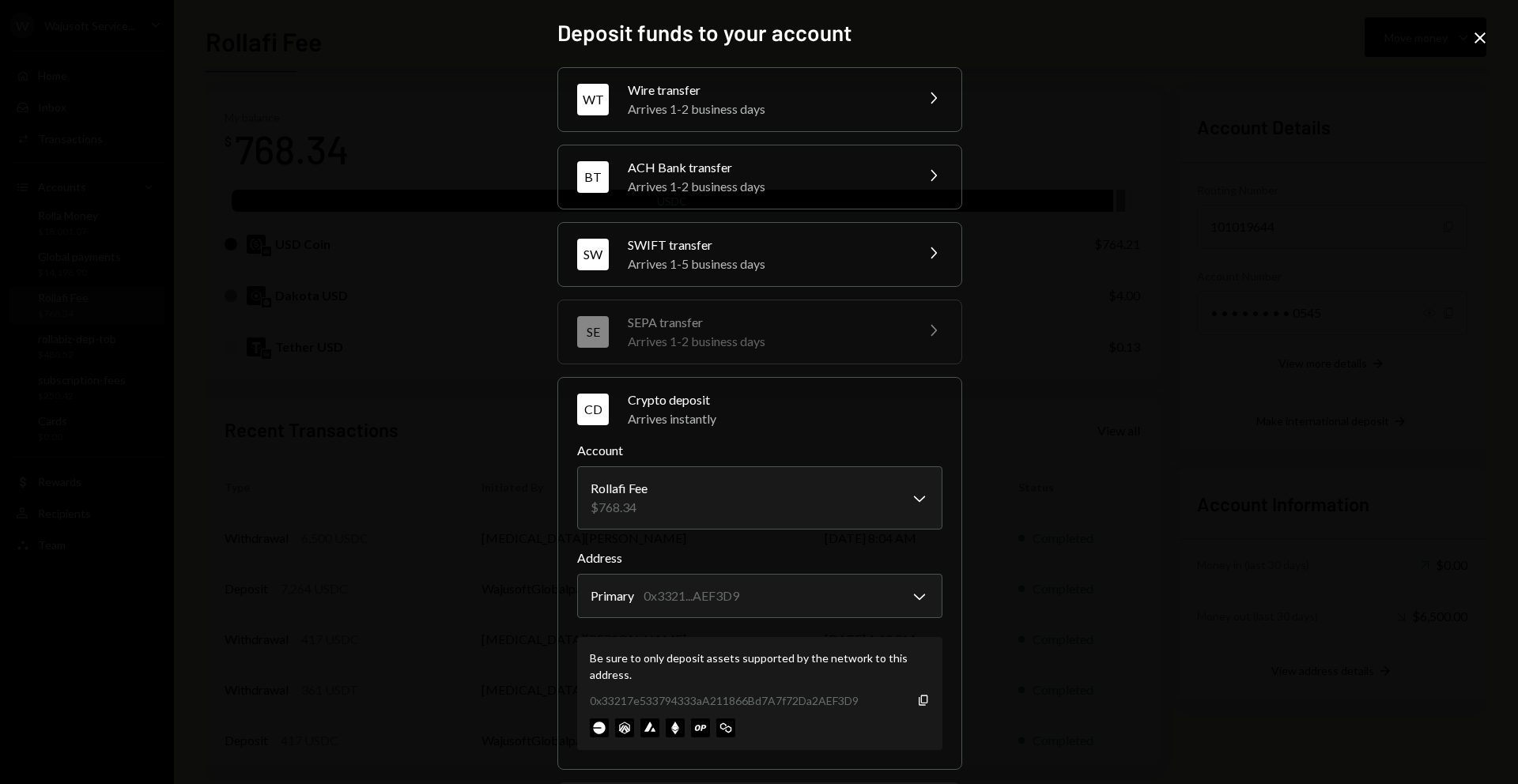
click at [1470, 35] on icon "Close" at bounding box center [1480, 38] width 19 height 19
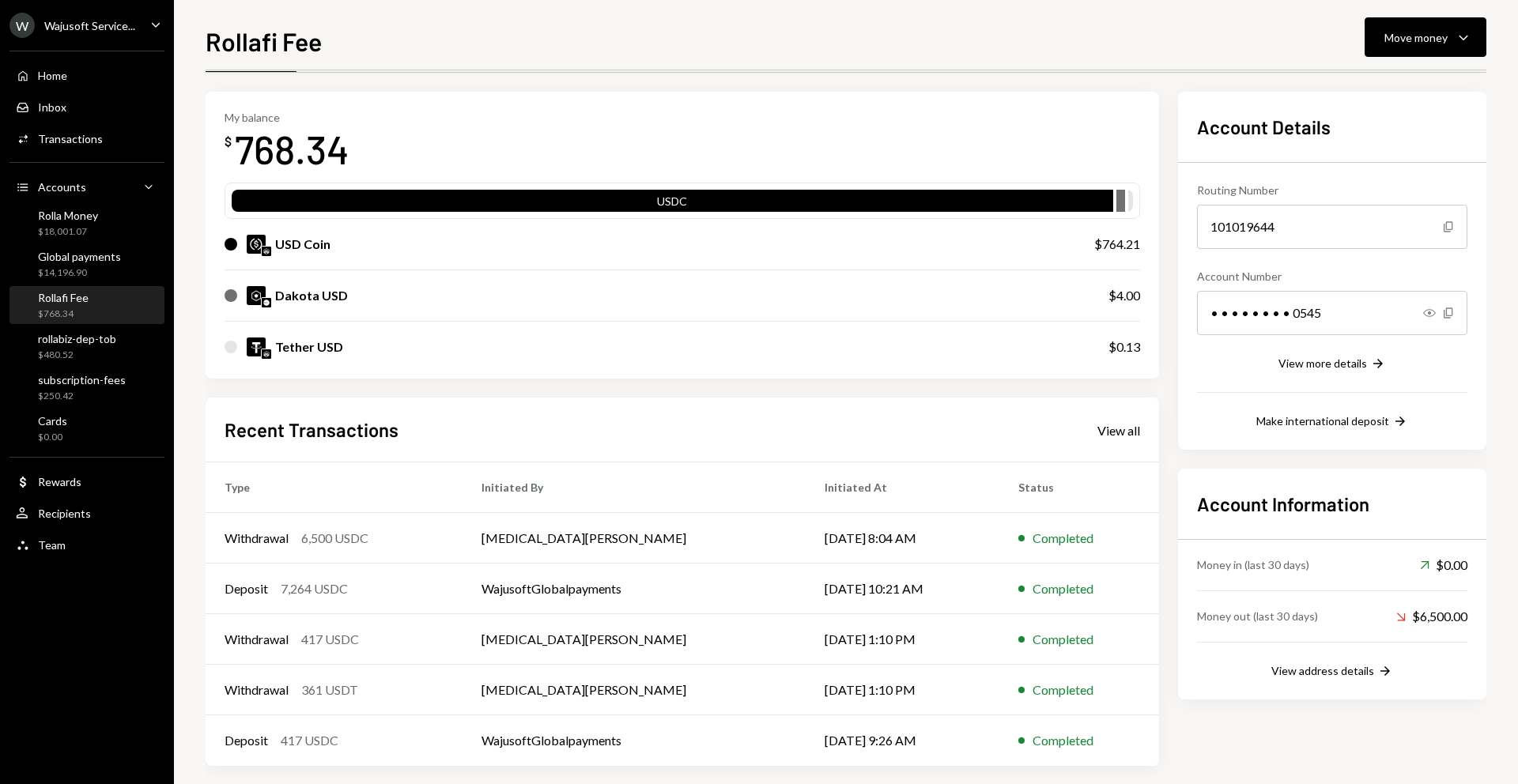
scroll to position [0, 0]
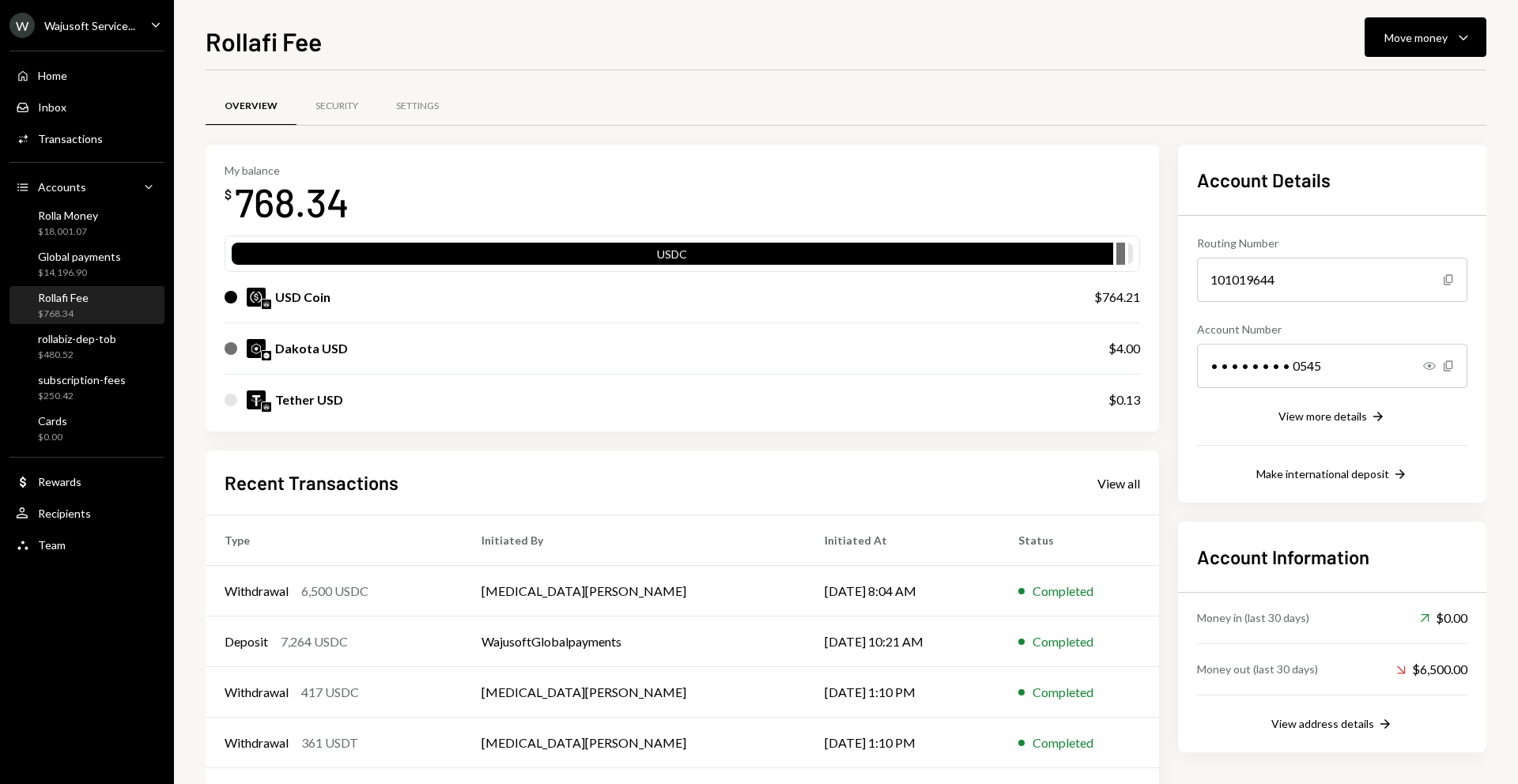
click at [1170, 251] on div "My balance $ 768.34 USDC USD Coin $764.21 Dakota USD $4.00 Tether USD $0.13 Rec…" at bounding box center [845, 481] width 1281 height 674
click at [739, 295] on div "USD Coin" at bounding box center [643, 297] width 838 height 19
click at [1439, 33] on div "Move money" at bounding box center [1416, 38] width 63 height 17
click at [1395, 93] on div "Send" at bounding box center [1413, 85] width 115 height 17
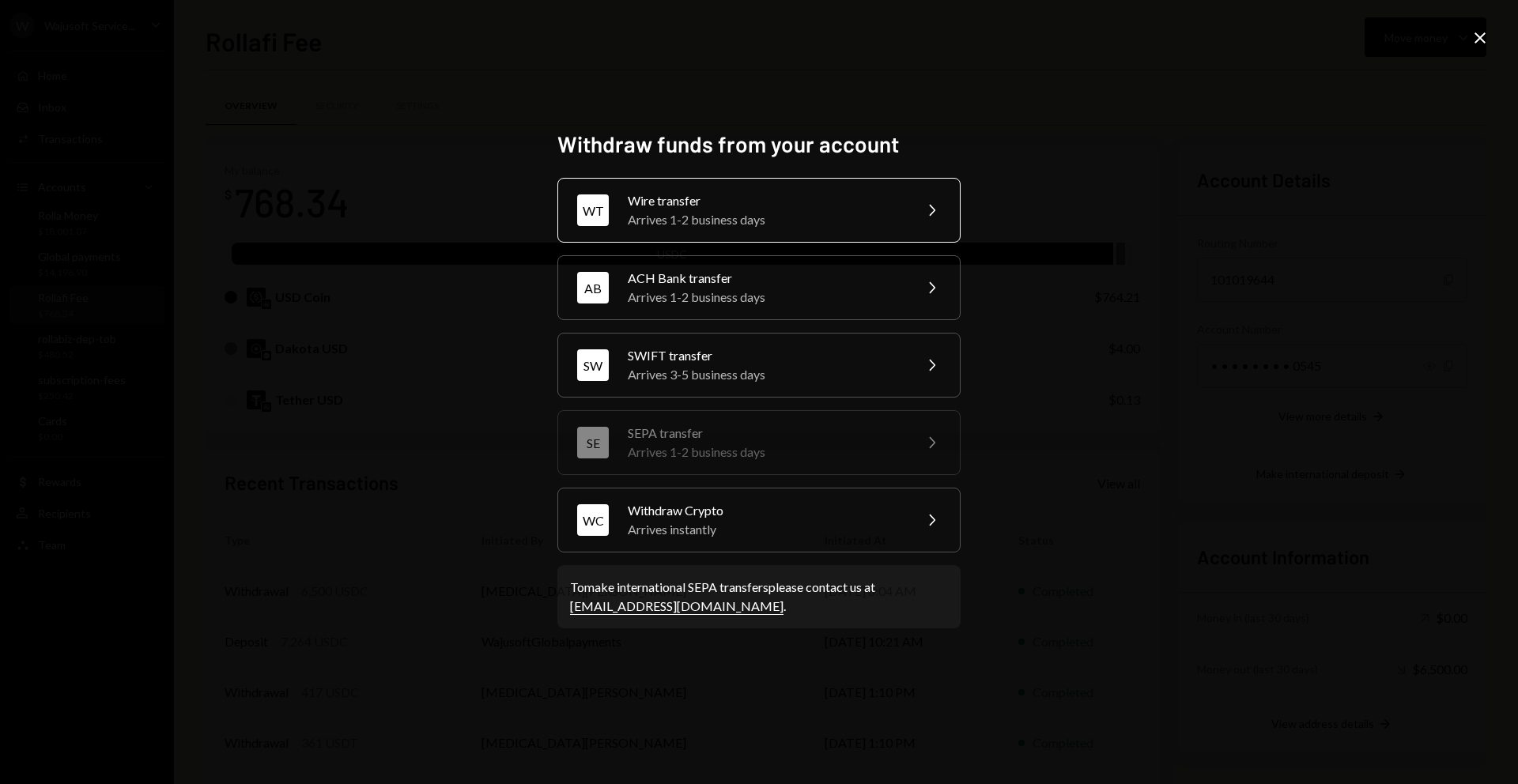
click at [735, 209] on div "Wire transfer" at bounding box center [765, 200] width 275 height 19
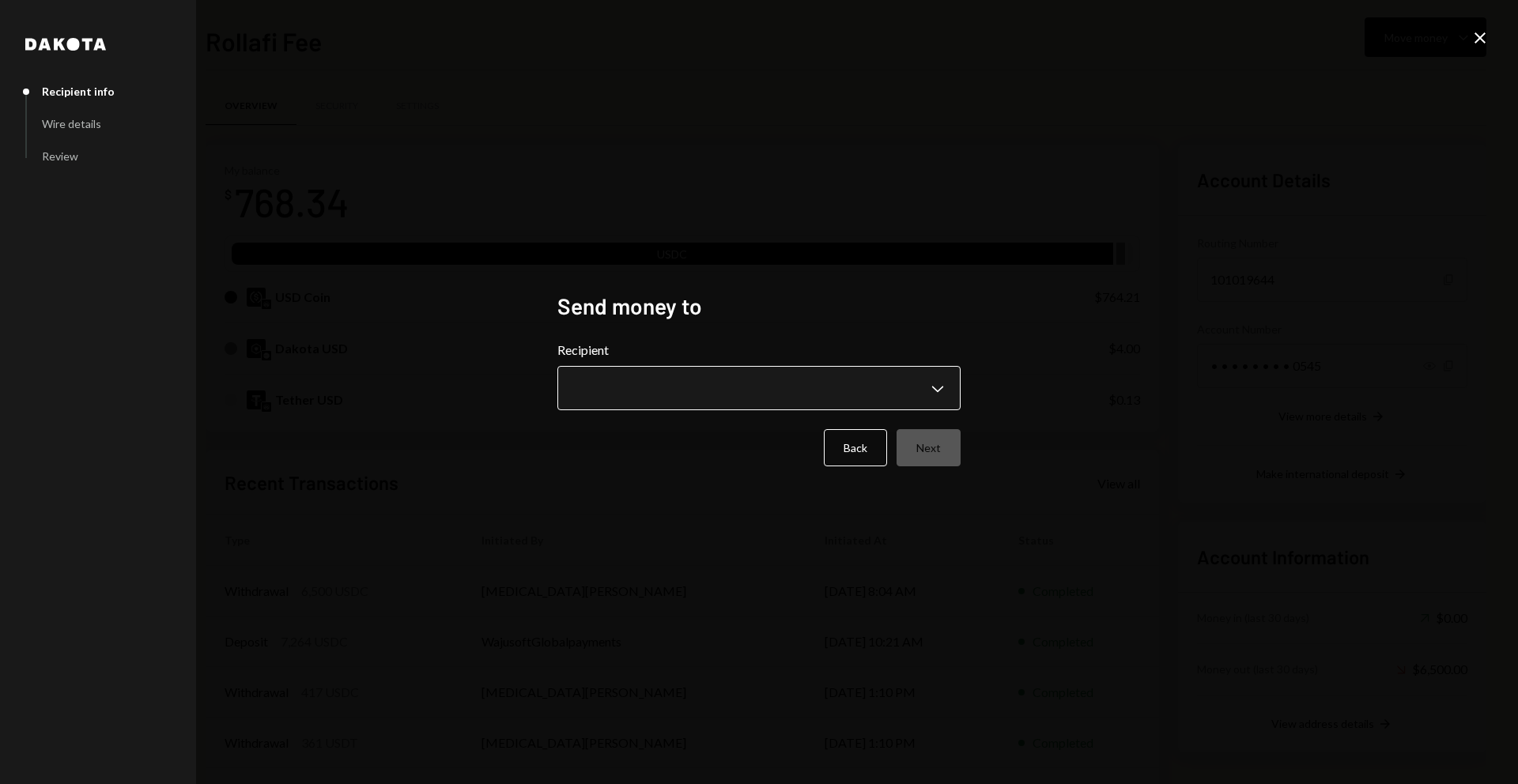
click at [713, 373] on body "W Wajusoft Service... Caret Down Home Home Inbox Inbox Activities Transactions …" at bounding box center [759, 392] width 1518 height 784
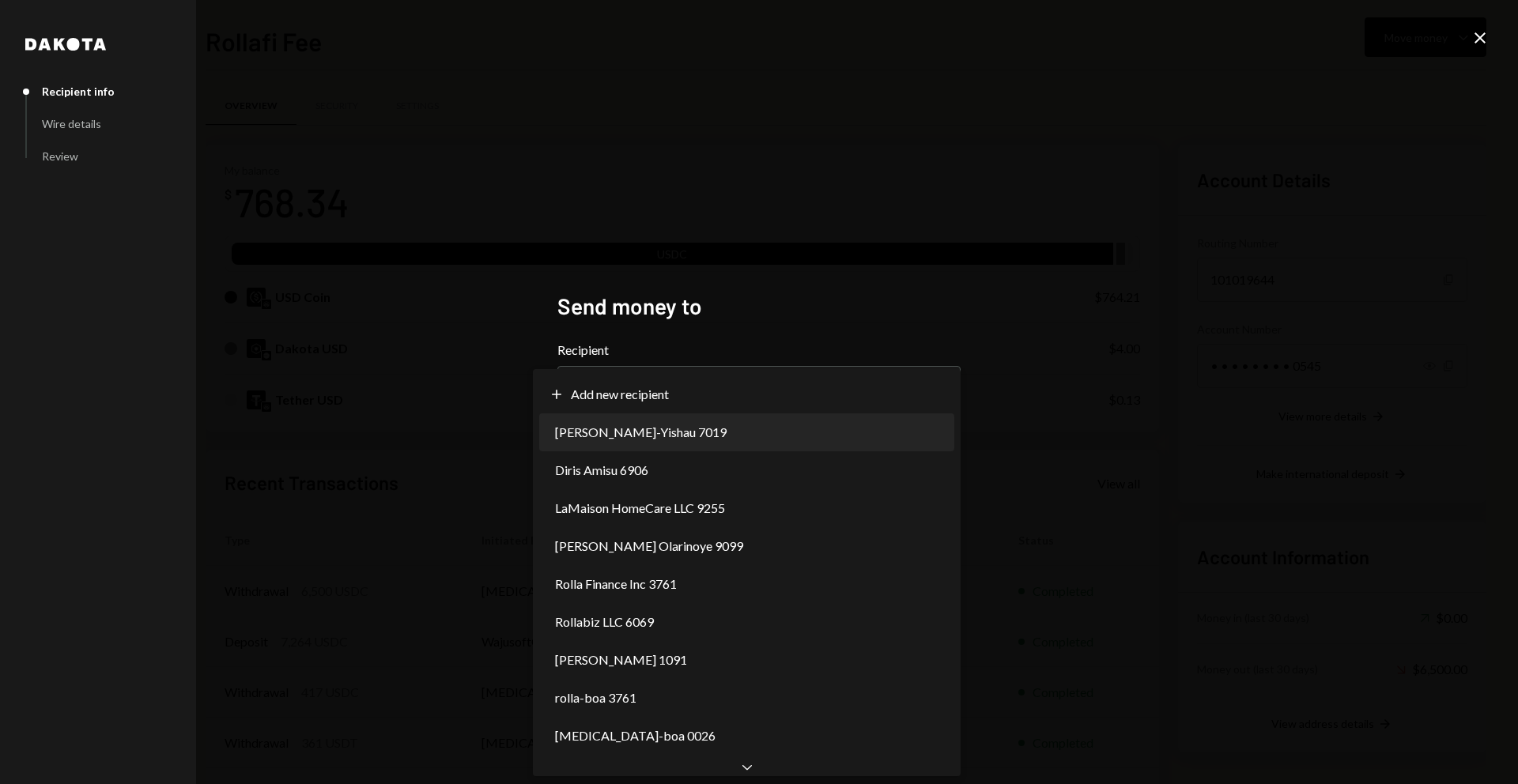
select select "**********"
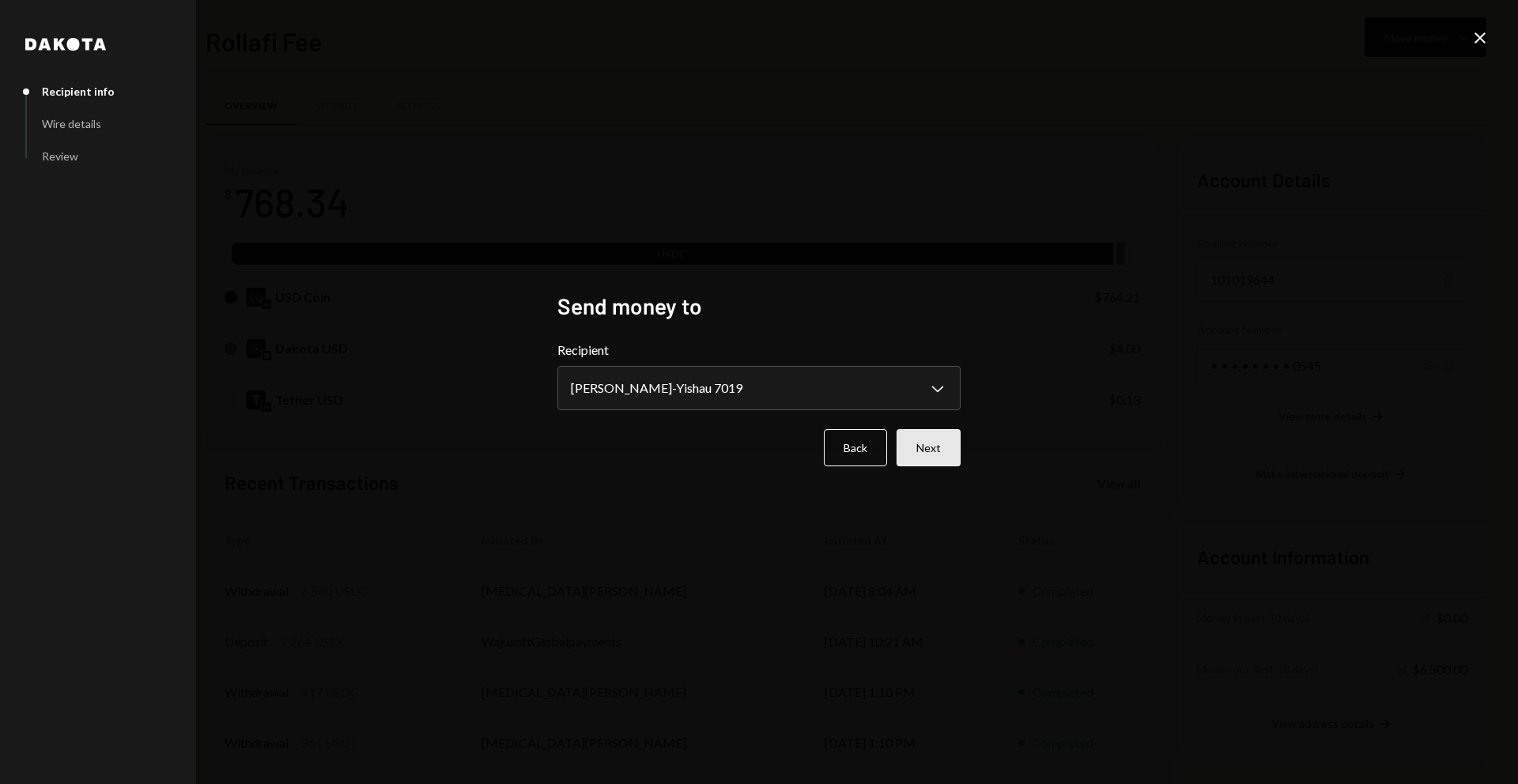
click at [932, 463] on button "Next" at bounding box center [928, 448] width 64 height 37
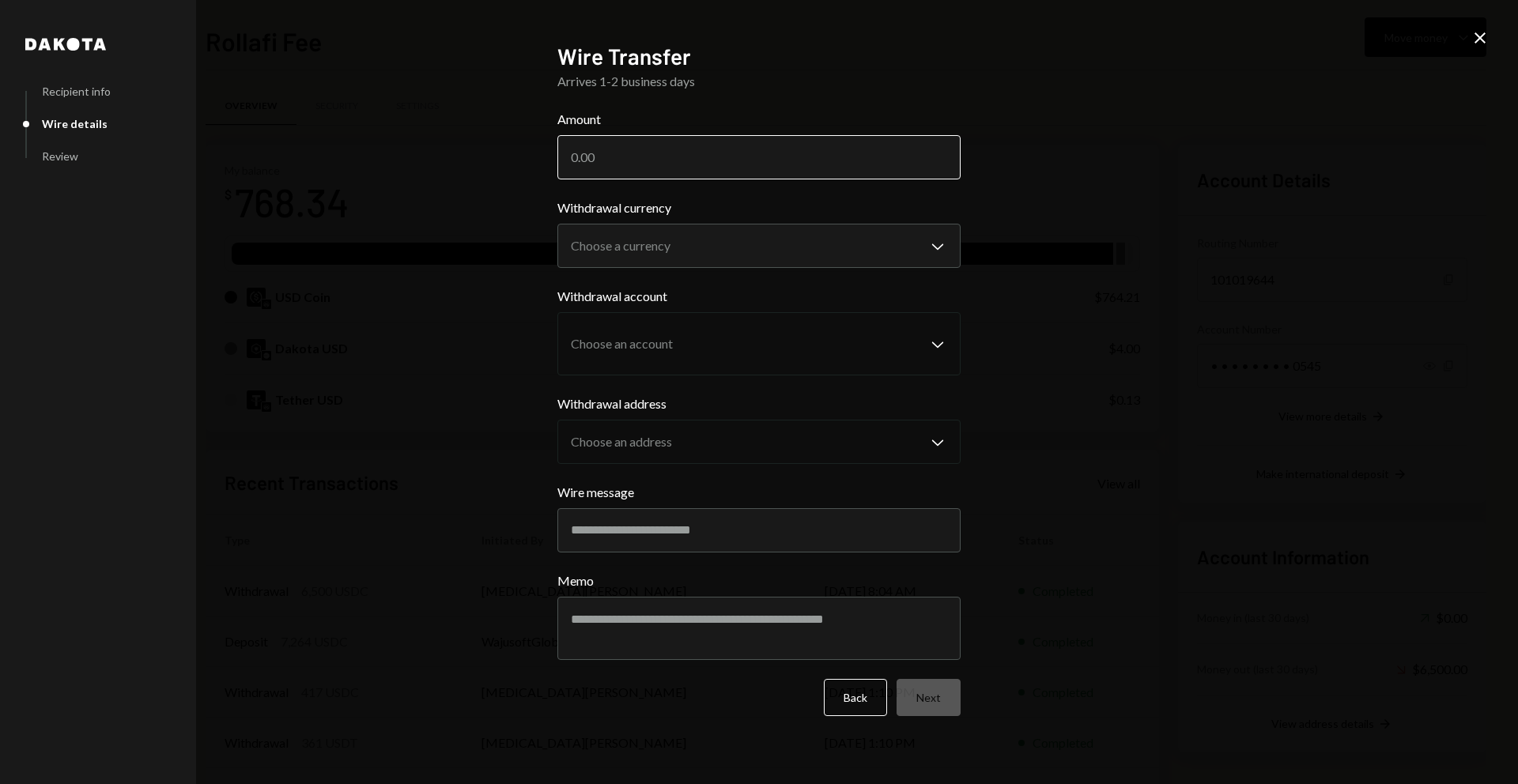
click at [644, 166] on input "Amount" at bounding box center [759, 157] width 404 height 44
type input "500"
click at [687, 249] on body "W Wajusoft Service... Caret Down Home Home Inbox Inbox Activities Transactions …" at bounding box center [759, 392] width 1518 height 784
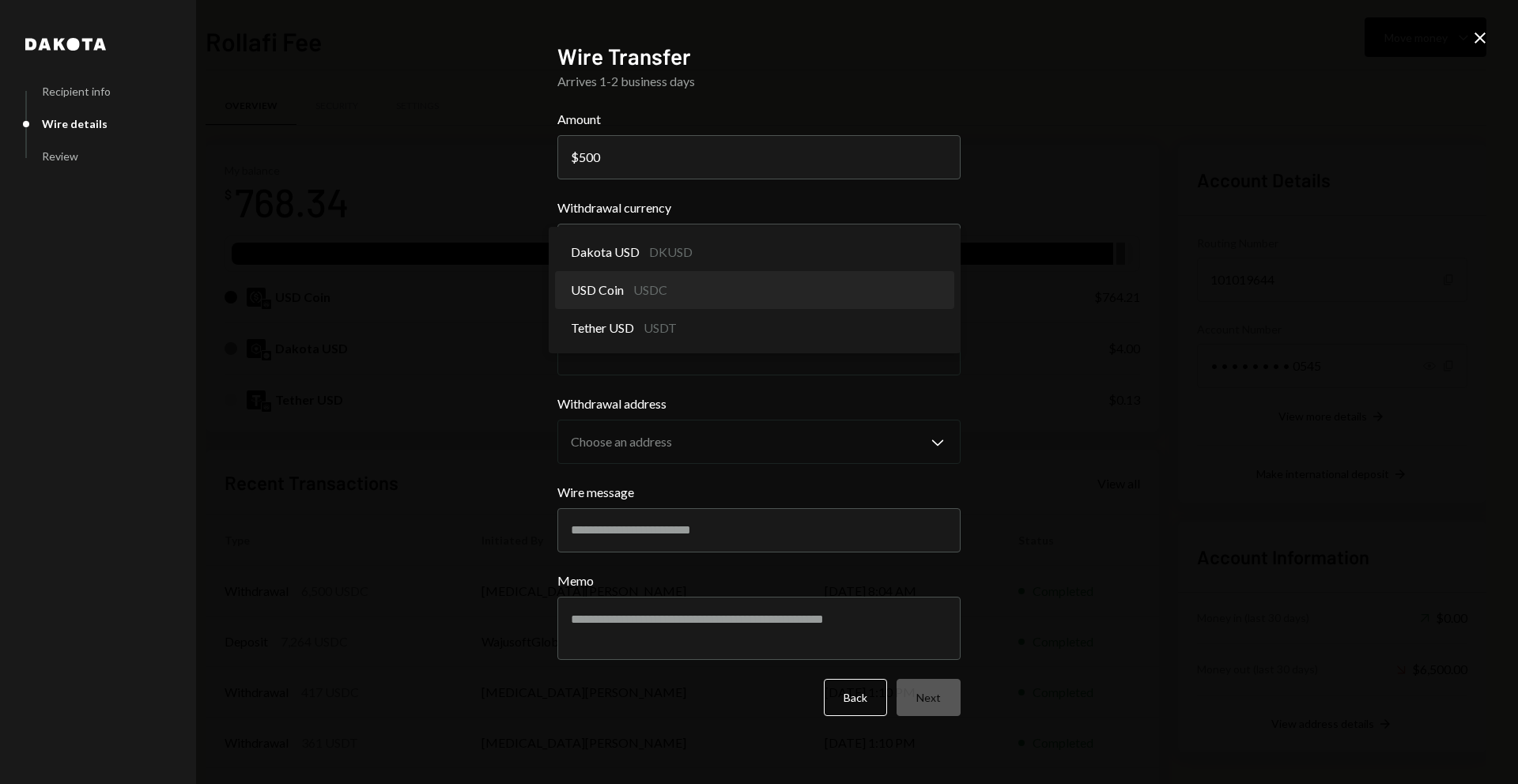
select select "****"
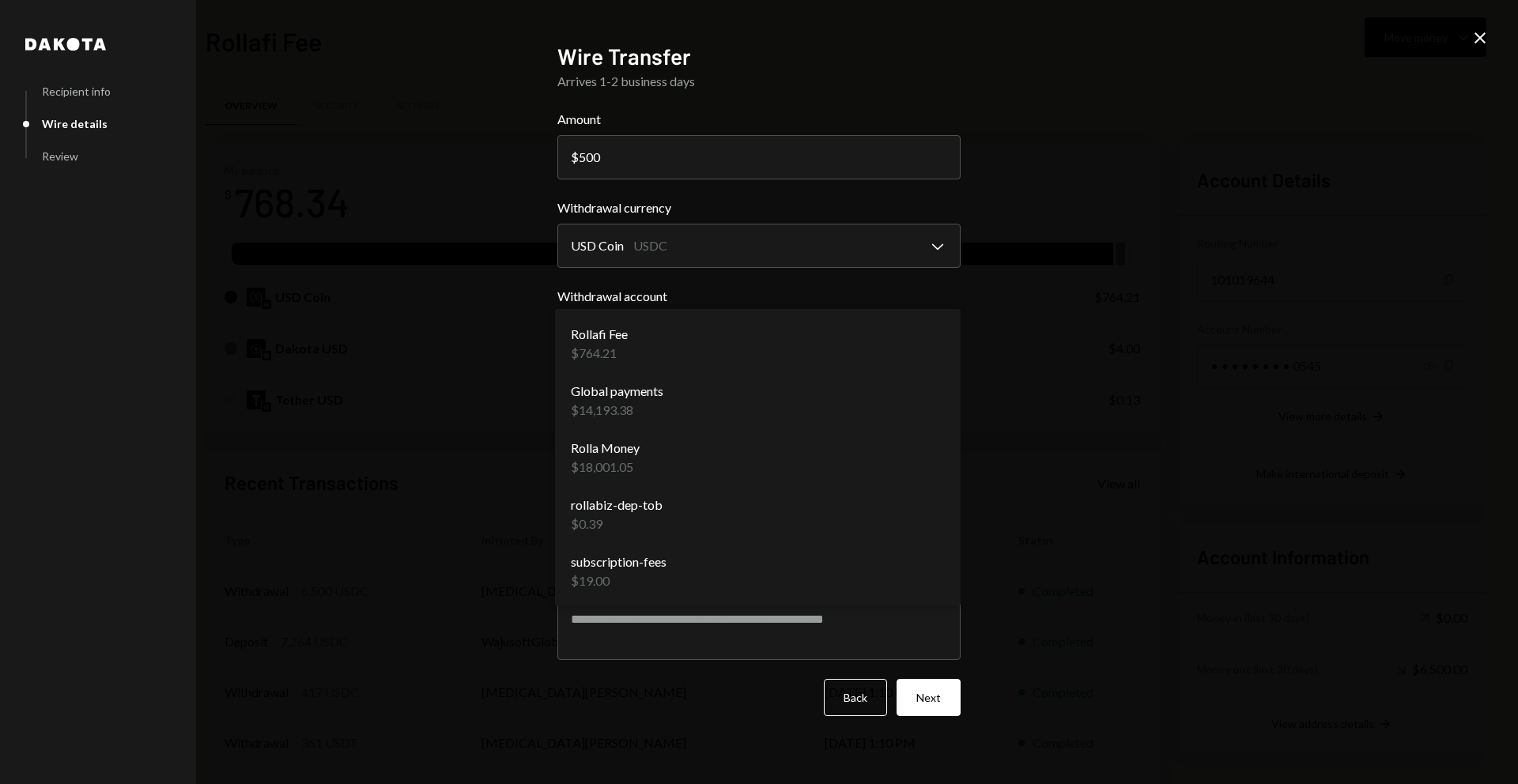
click at [692, 340] on body "W Wajusoft Service... Caret Down Home Home Inbox Inbox Activities Transactions …" at bounding box center [759, 392] width 1518 height 784
click at [507, 388] on div "**********" at bounding box center [759, 392] width 1518 height 784
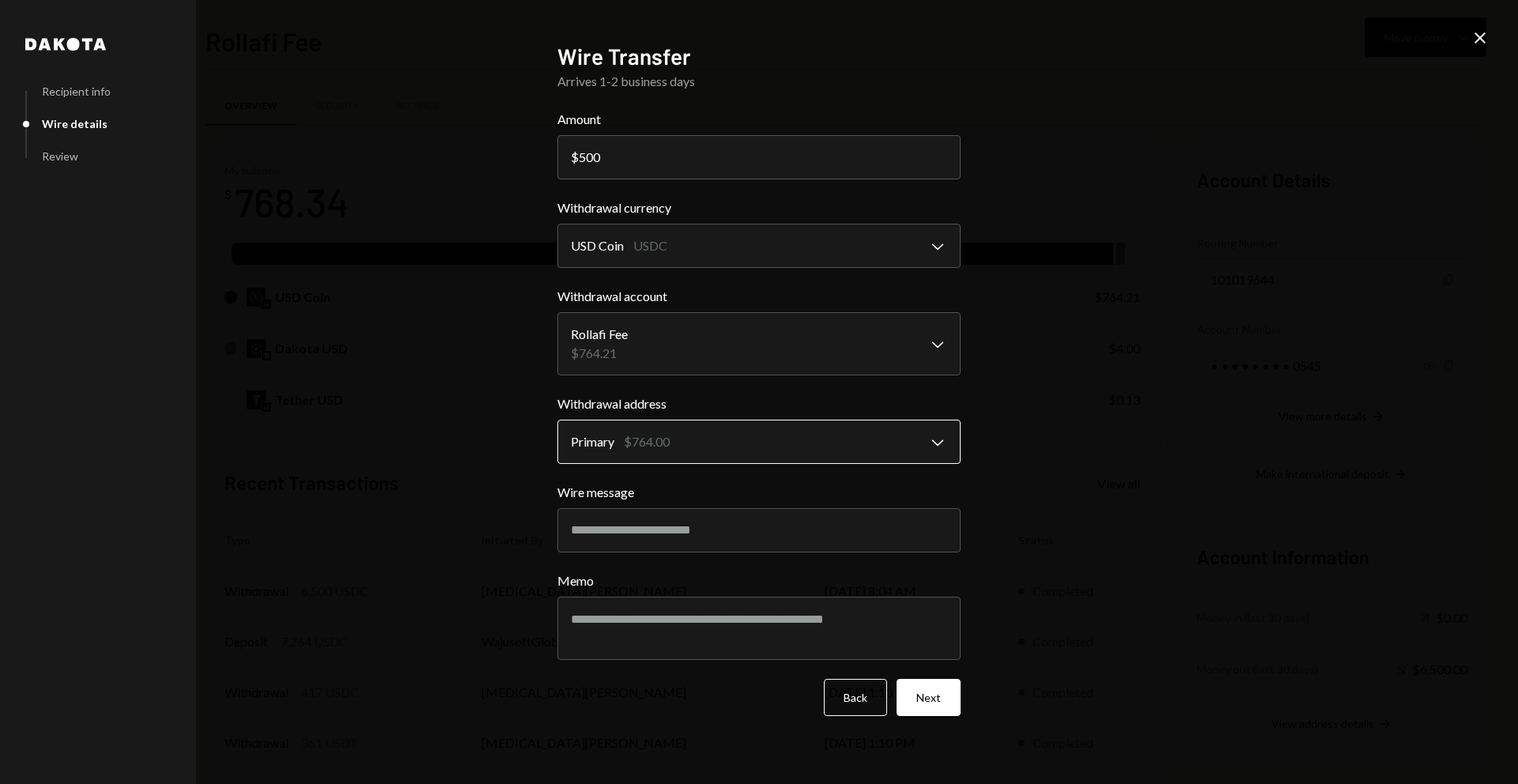
click at [686, 431] on body "W Wajusoft Service... Caret Down Home Home Inbox Inbox Activities Transactions …" at bounding box center [759, 392] width 1518 height 784
click at [754, 432] on body "W Wajusoft Service... Caret Down Home Home Inbox Inbox Activities Transactions …" at bounding box center [759, 392] width 1518 height 784
click at [771, 394] on label "Withdrawal address" at bounding box center [759, 403] width 404 height 19
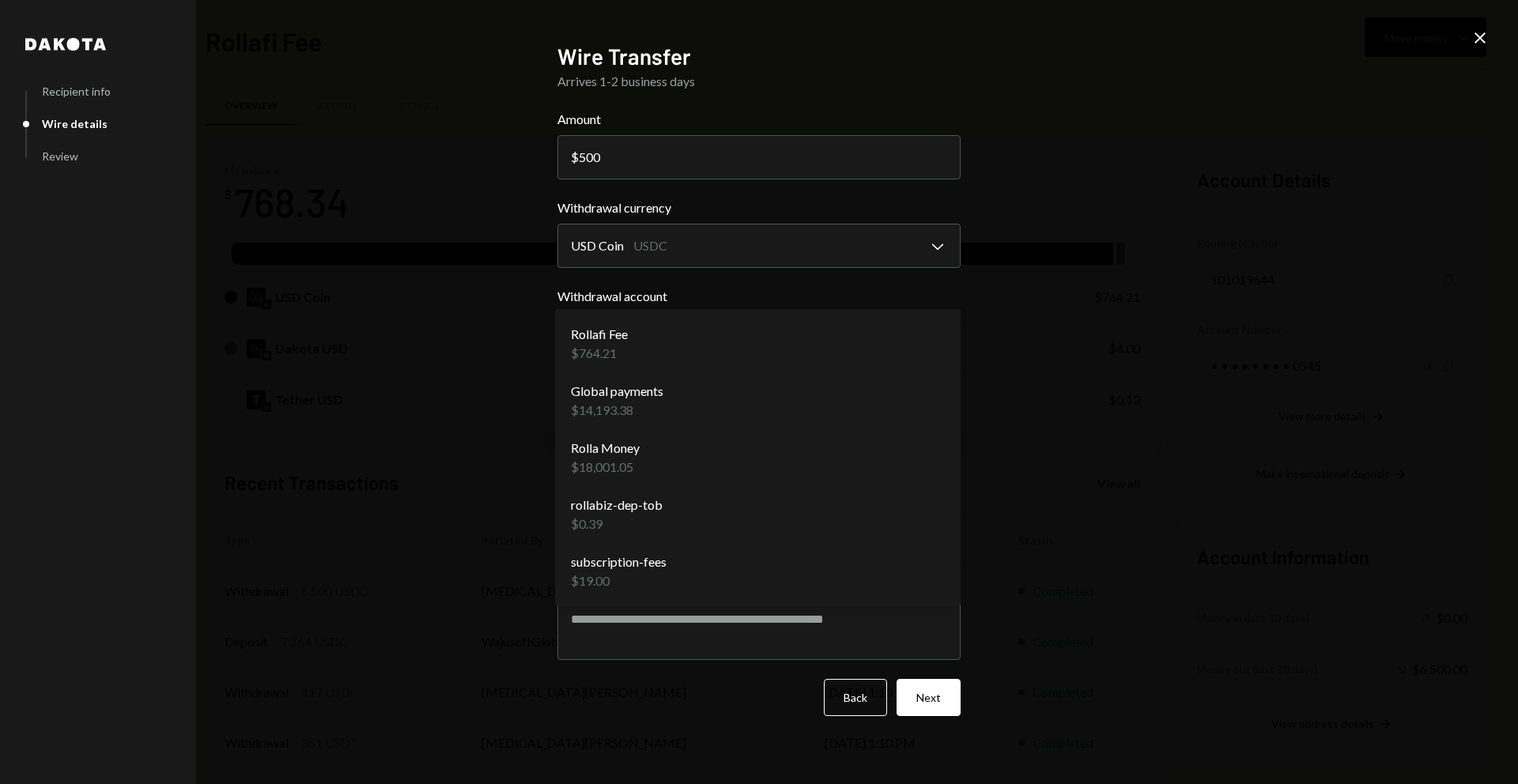
click at [753, 362] on body "W Wajusoft Service... Caret Down Home Home Inbox Inbox Activities Transactions …" at bounding box center [759, 392] width 1518 height 784
click at [636, 244] on body "W Wajusoft Service... Caret Down Home Home Inbox Inbox Activities Transactions …" at bounding box center [759, 392] width 1518 height 784
click at [1021, 255] on div "**********" at bounding box center [759, 392] width 1518 height 784
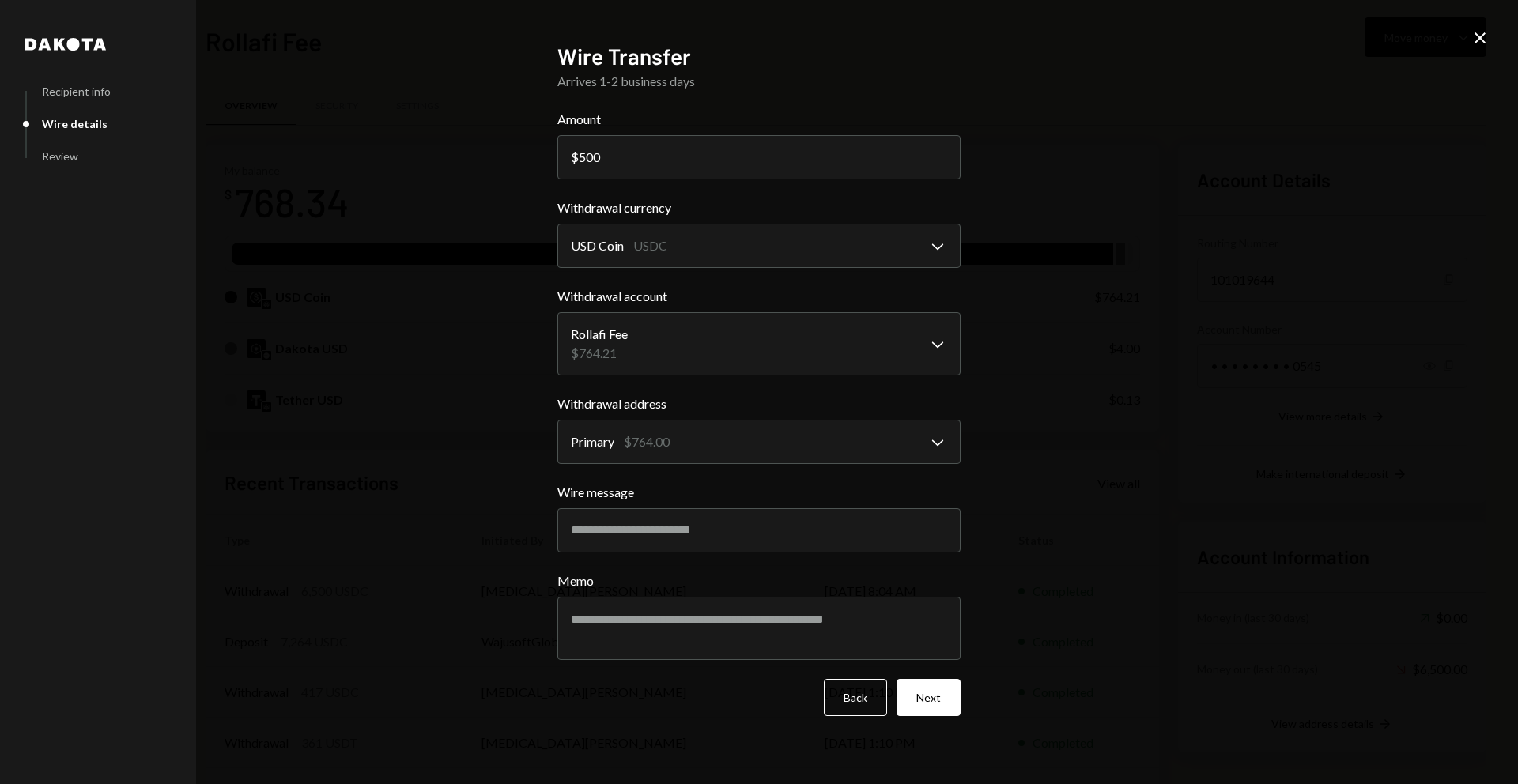
click at [1151, 349] on div "**********" at bounding box center [759, 392] width 1518 height 784
click at [839, 697] on button "Back" at bounding box center [855, 697] width 63 height 37
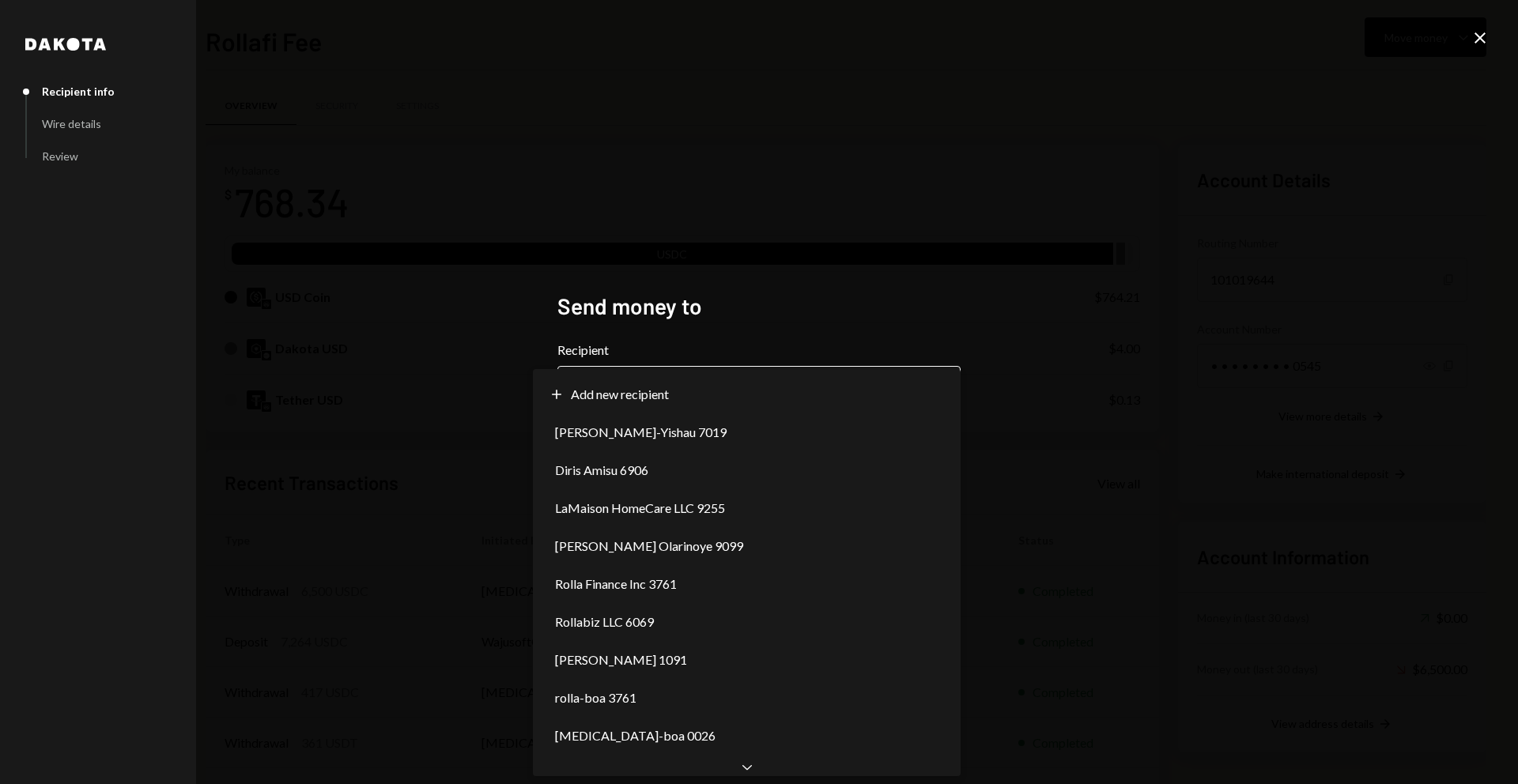
click at [711, 395] on body "W Wajusoft Service... Caret Down Home Home Inbox Inbox Activities Transactions …" at bounding box center [759, 392] width 1518 height 784
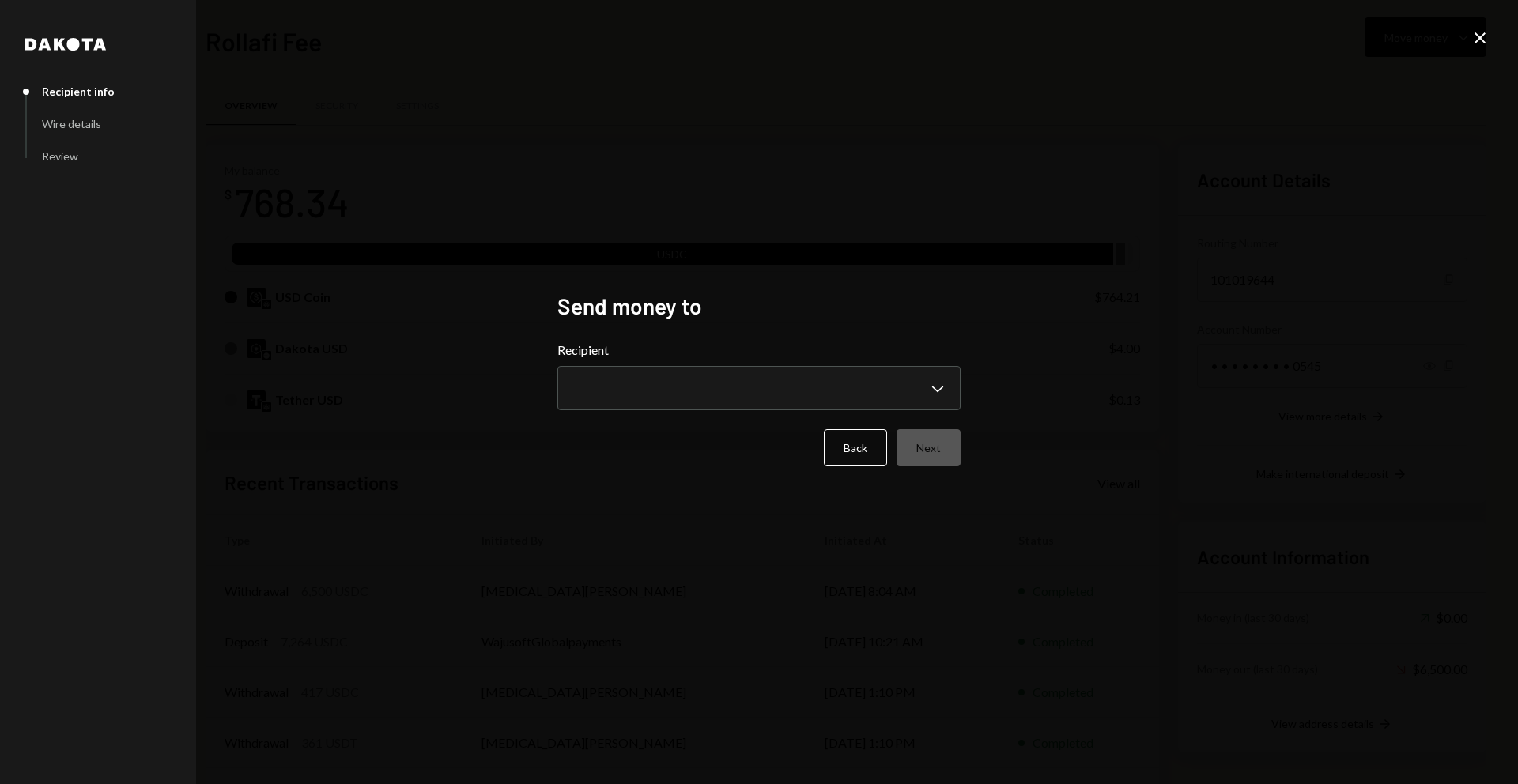
click at [1264, 306] on div "**********" at bounding box center [759, 392] width 1518 height 784
click at [1481, 38] on icon at bounding box center [1480, 38] width 11 height 11
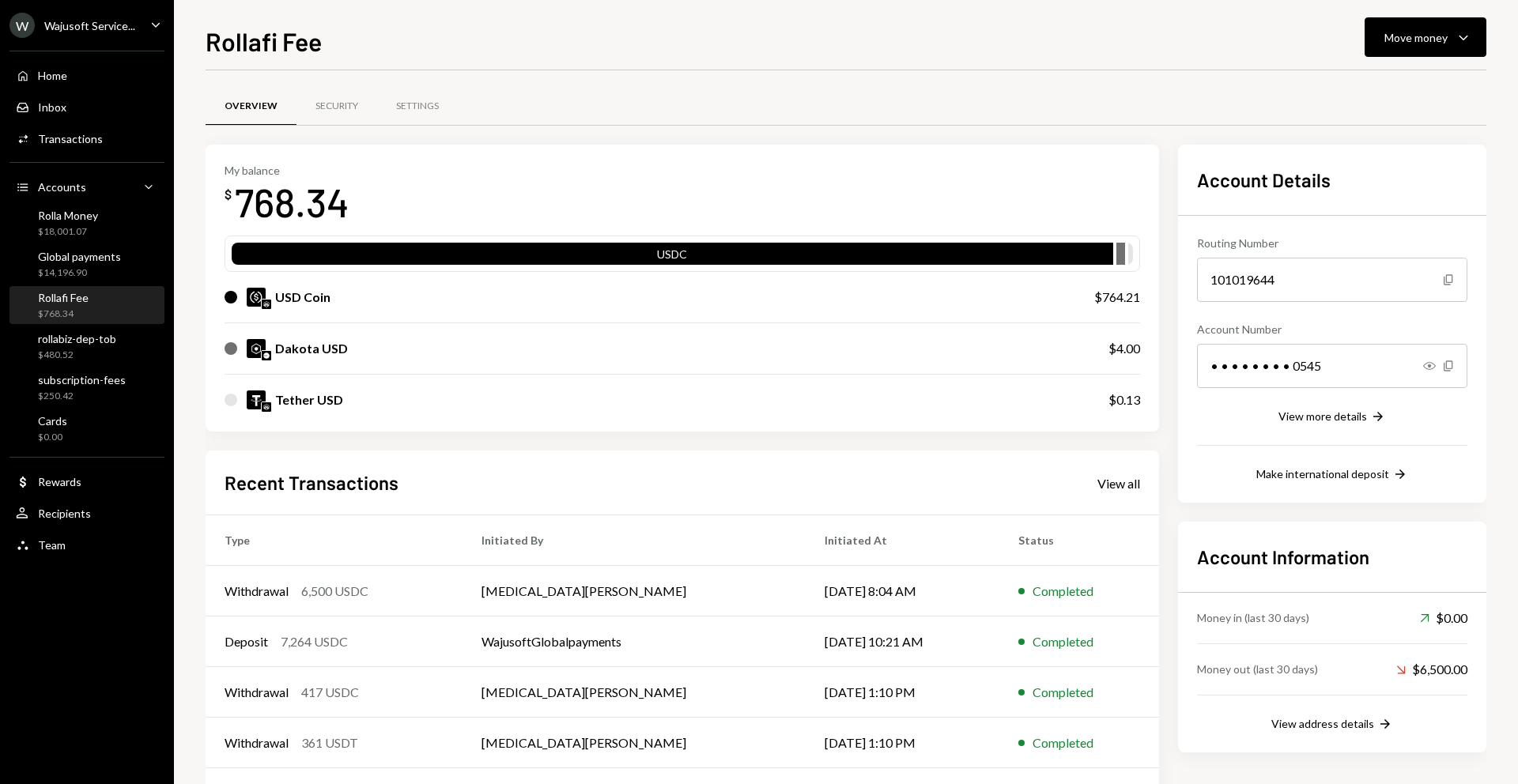
click at [789, 296] on div "USD Coin" at bounding box center [643, 297] width 838 height 19
click at [272, 291] on div "USD Coin" at bounding box center [643, 297] width 838 height 19
click at [1426, 46] on div "Move money Caret Down" at bounding box center [1425, 37] width 82 height 19
click at [1378, 164] on div "Deposit" at bounding box center [1413, 156] width 115 height 17
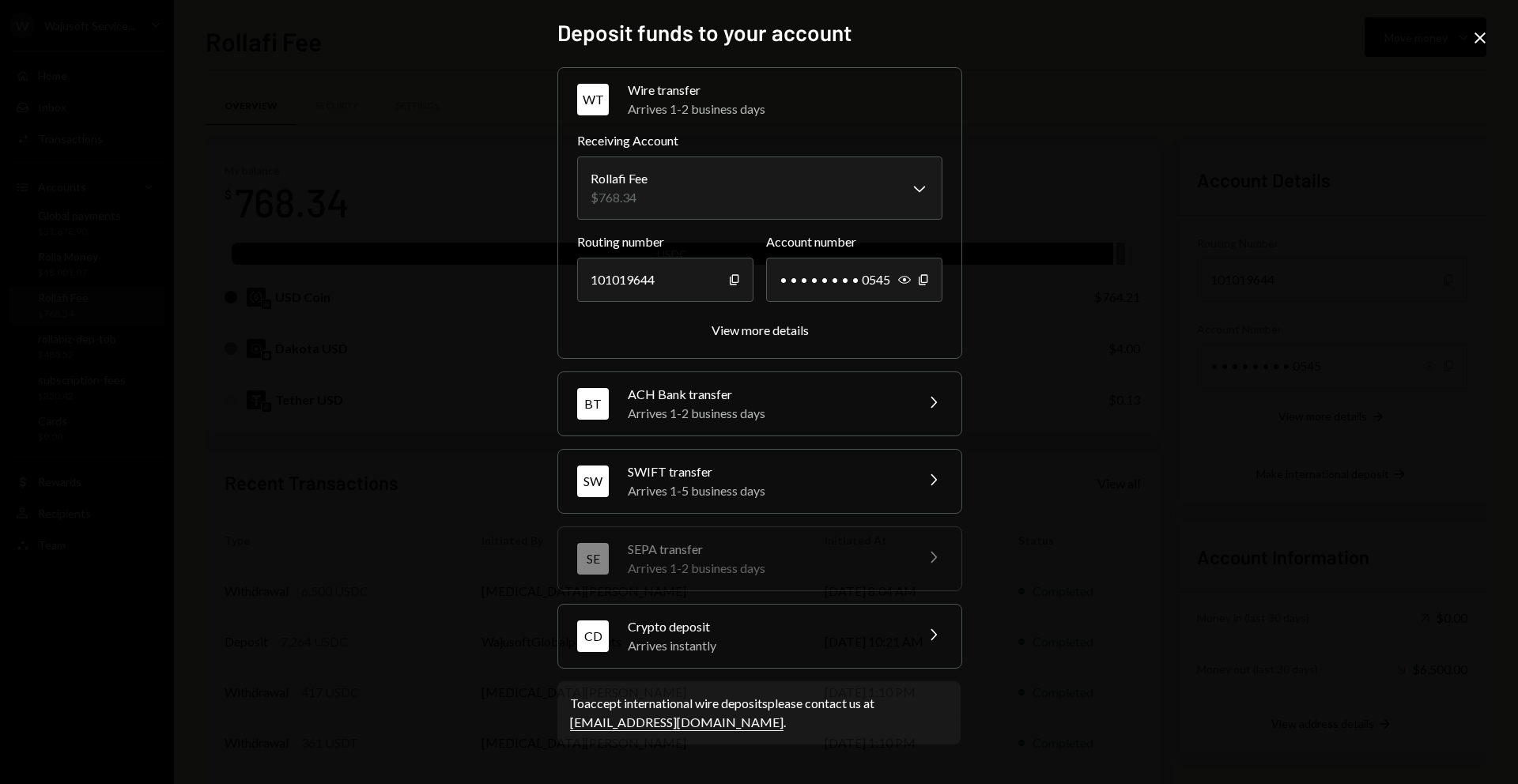
click at [742, 617] on div "Crypto deposit" at bounding box center [766, 626] width 277 height 19
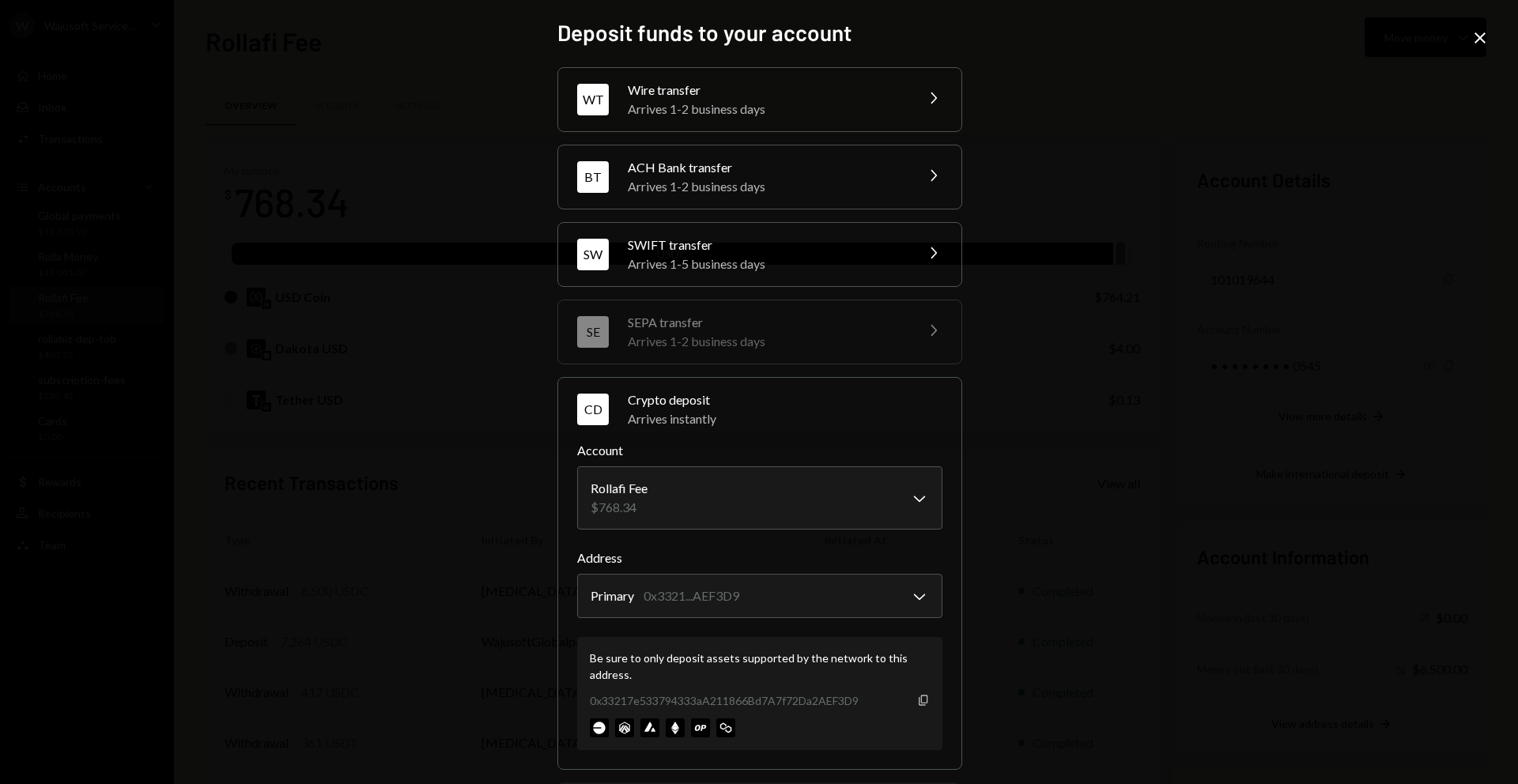
click at [921, 700] on icon "Copy" at bounding box center [923, 700] width 13 height 13
click at [1469, 45] on div "**********" at bounding box center [759, 392] width 1518 height 784
click at [1476, 43] on icon "Close" at bounding box center [1480, 38] width 19 height 19
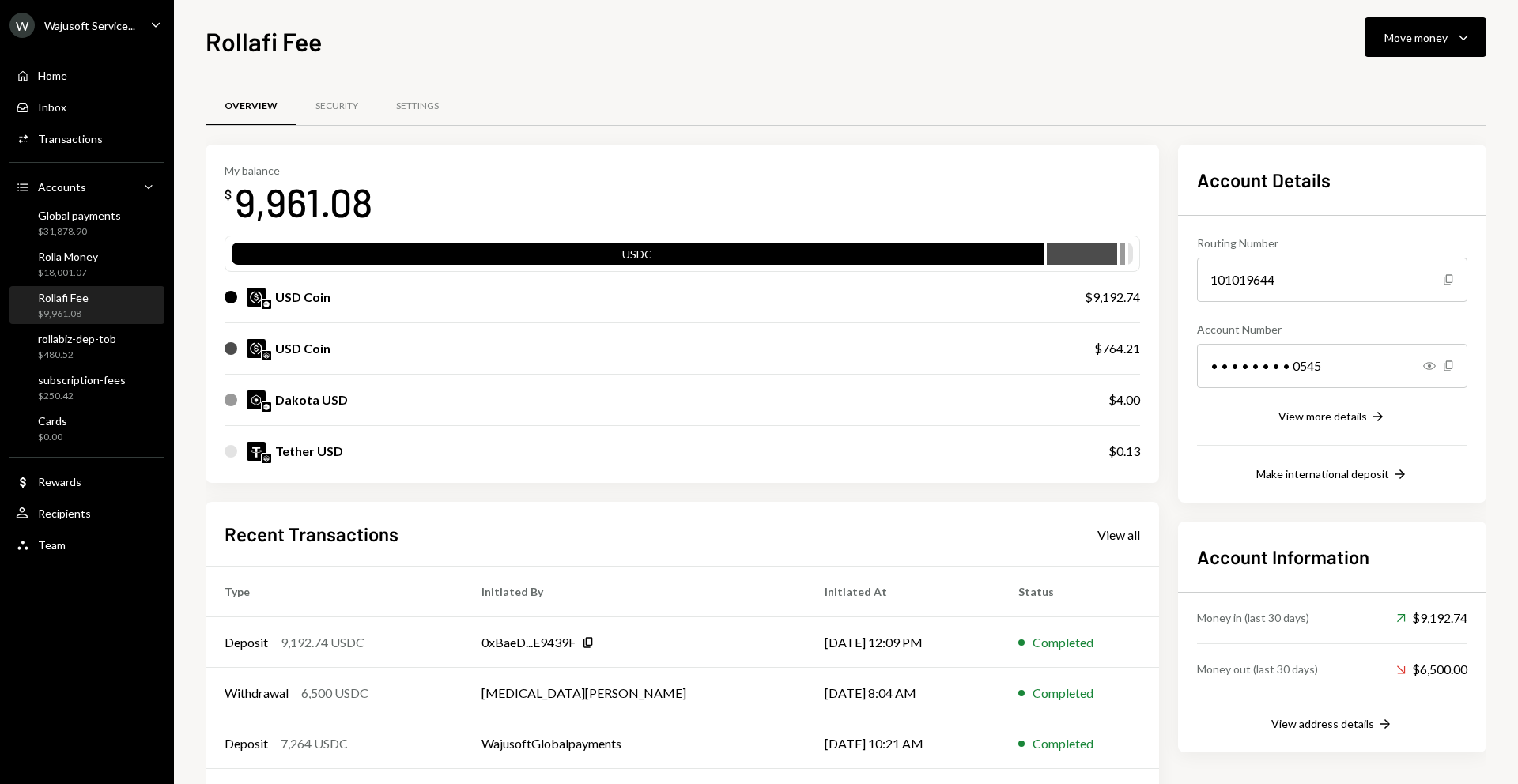
click at [348, 41] on div "Rollafi Fee Move money Caret Down" at bounding box center [845, 40] width 1281 height 35
